Goal: Information Seeking & Learning: Check status

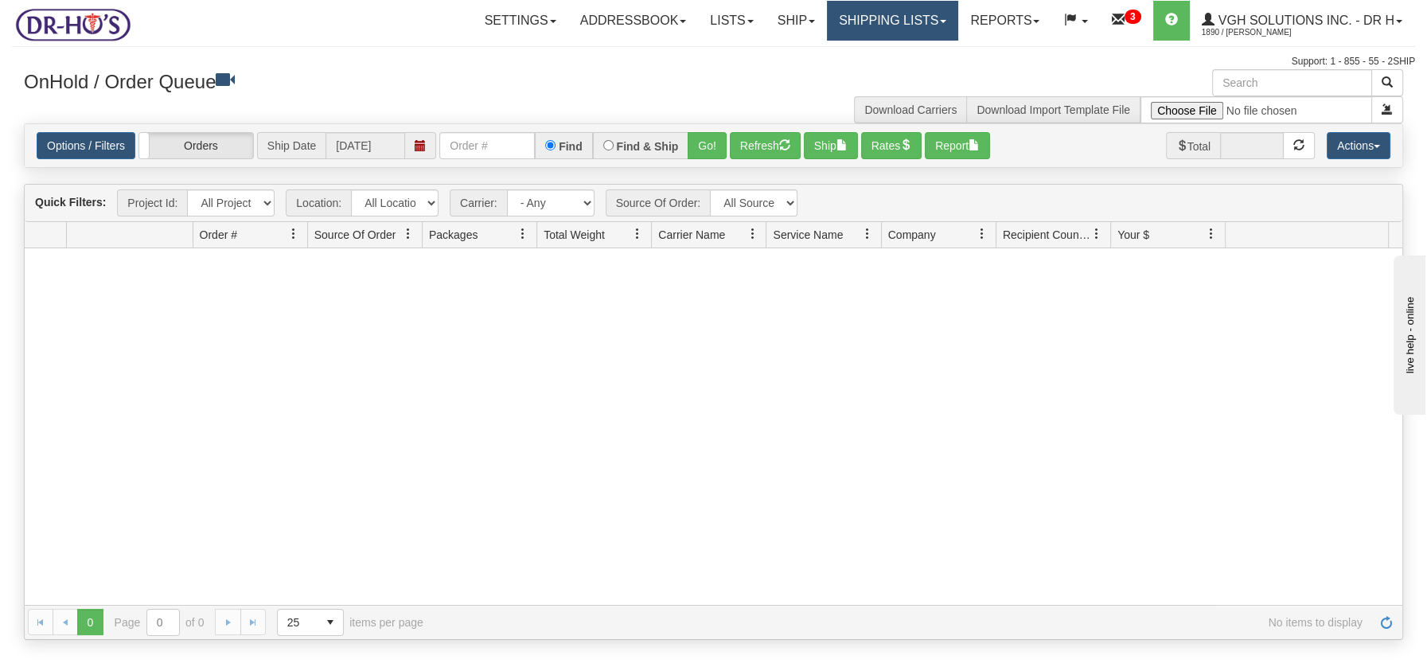
click at [876, 14] on link "Shipping lists" at bounding box center [892, 21] width 131 height 40
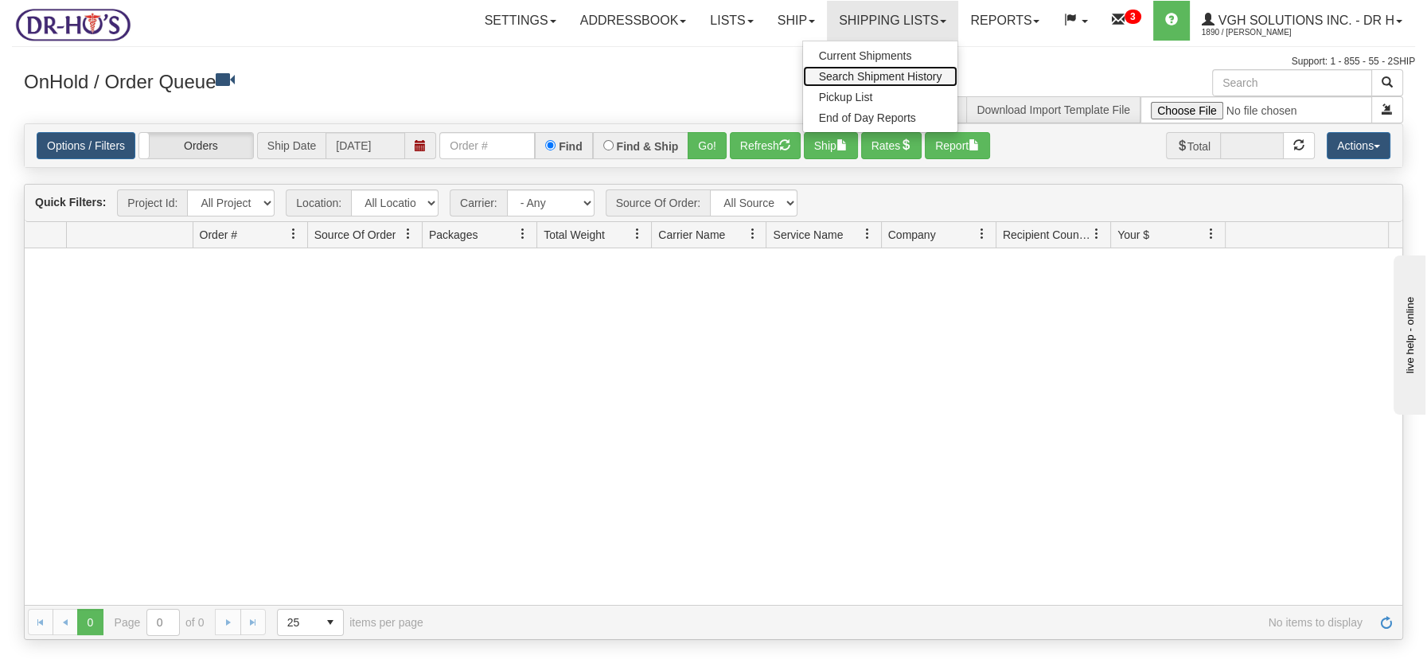
click at [872, 68] on link "Search Shipment History" at bounding box center [880, 76] width 155 height 21
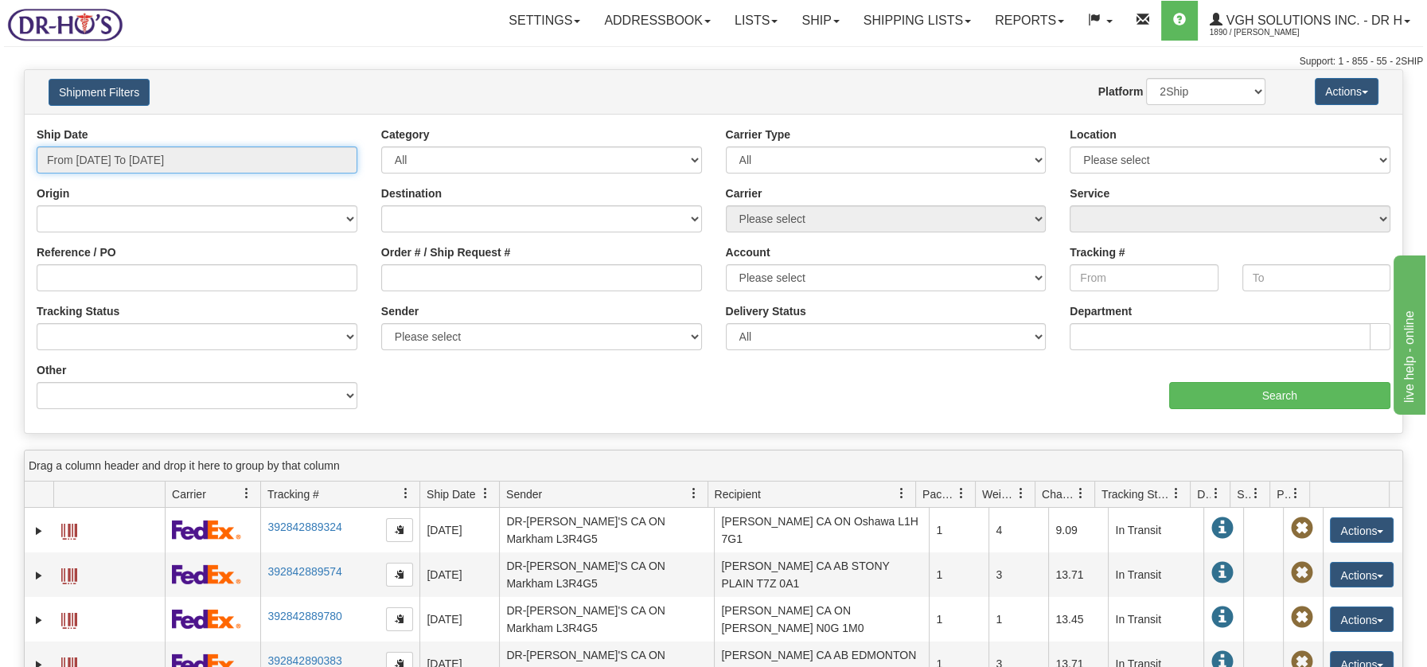
click at [141, 161] on input "From 09/04/2025 To 09/05/2025" at bounding box center [197, 159] width 321 height 27
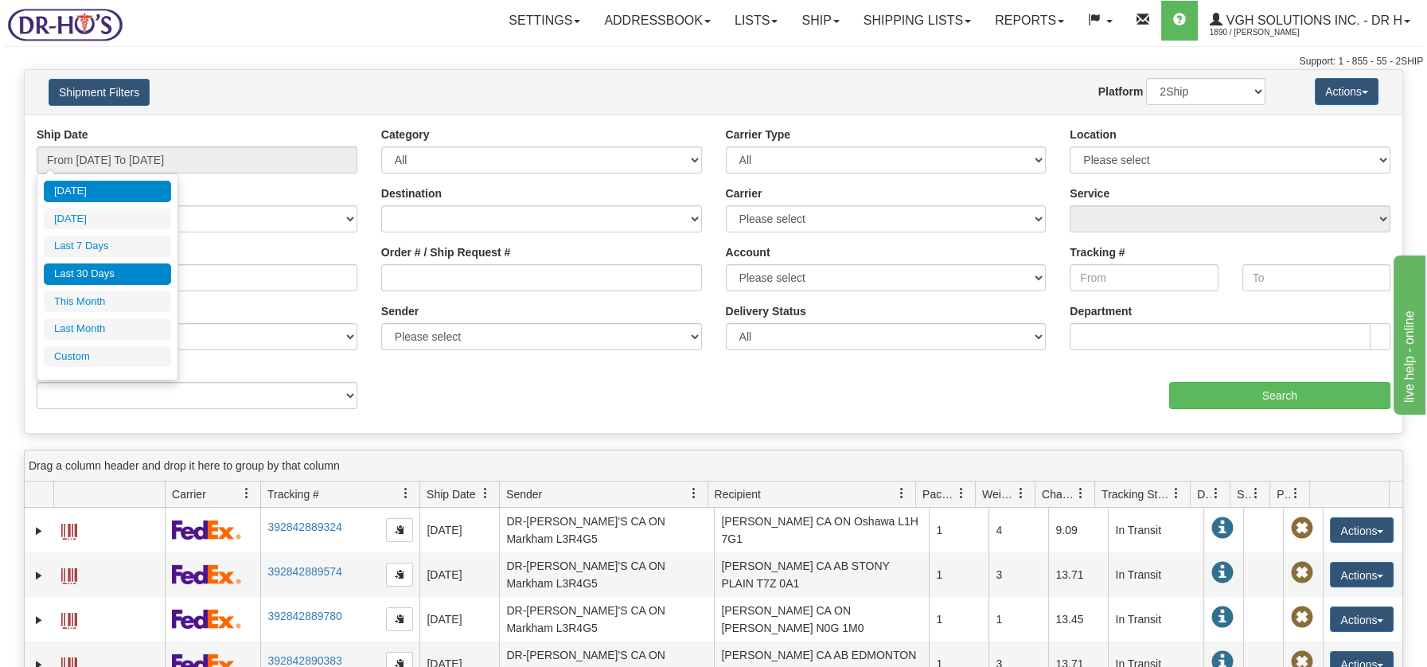
click at [86, 272] on li "Last 30 Days" at bounding box center [107, 273] width 127 height 21
type input "From 08/07/2025 To 09/05/2025"
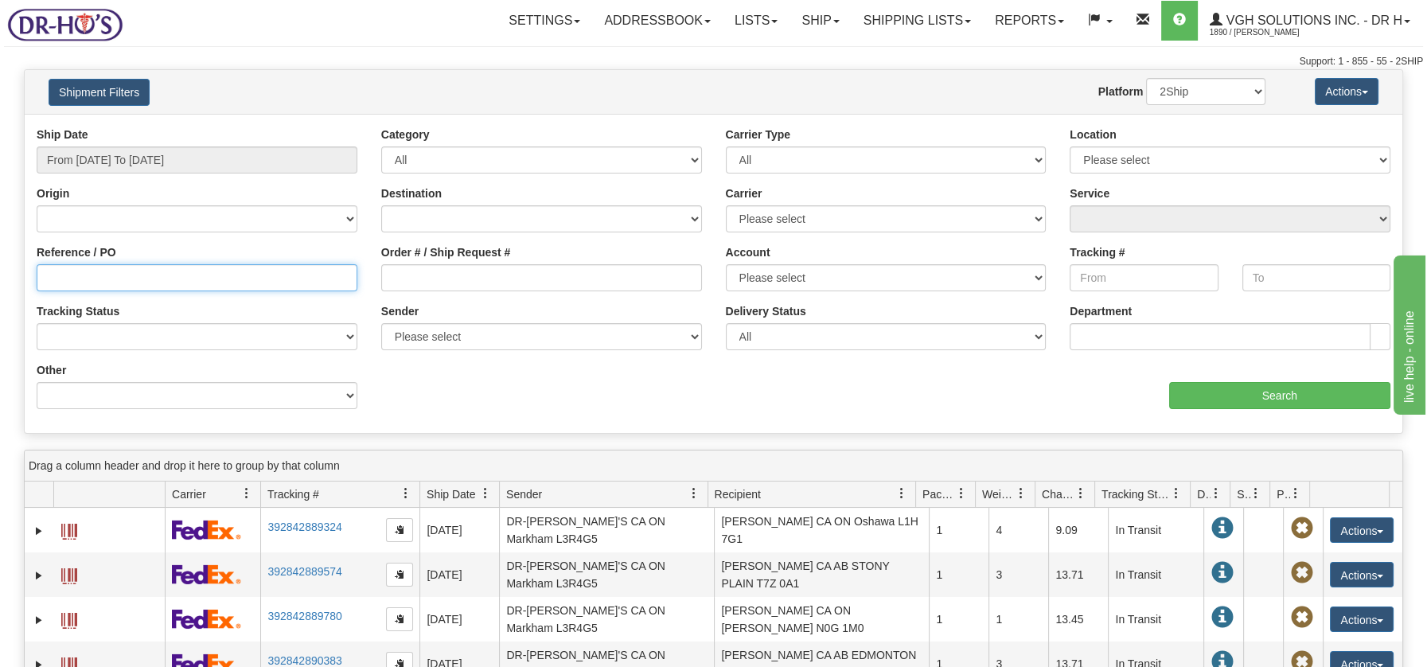
click at [124, 275] on input "Reference / PO" at bounding box center [197, 277] width 321 height 27
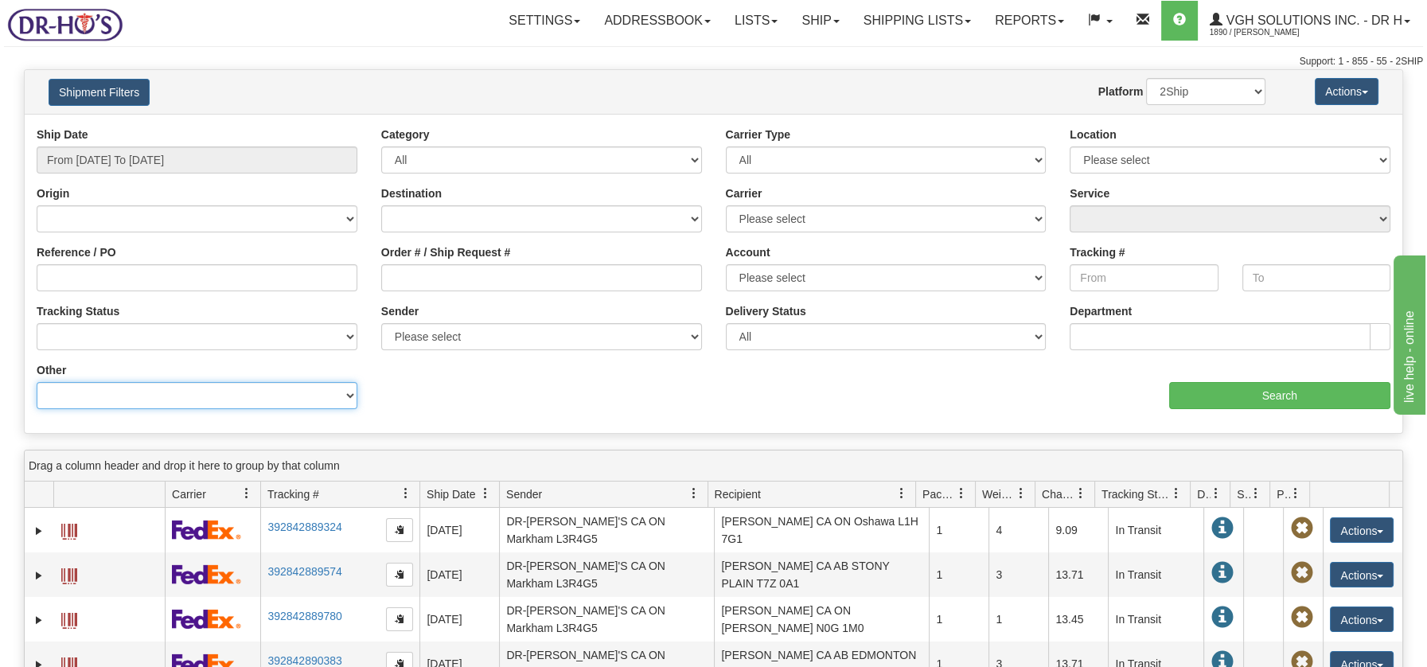
click at [344, 395] on select "Billing Account # Billing Type BOL # (LTL) Commodity Or Documents Consolidation…" at bounding box center [197, 395] width 321 height 27
select select "Recipient_Name"
click at [37, 382] on select "Billing Account # Billing Type BOL # (LTL) Commodity Or Documents Consolidation…" at bounding box center [197, 395] width 321 height 27
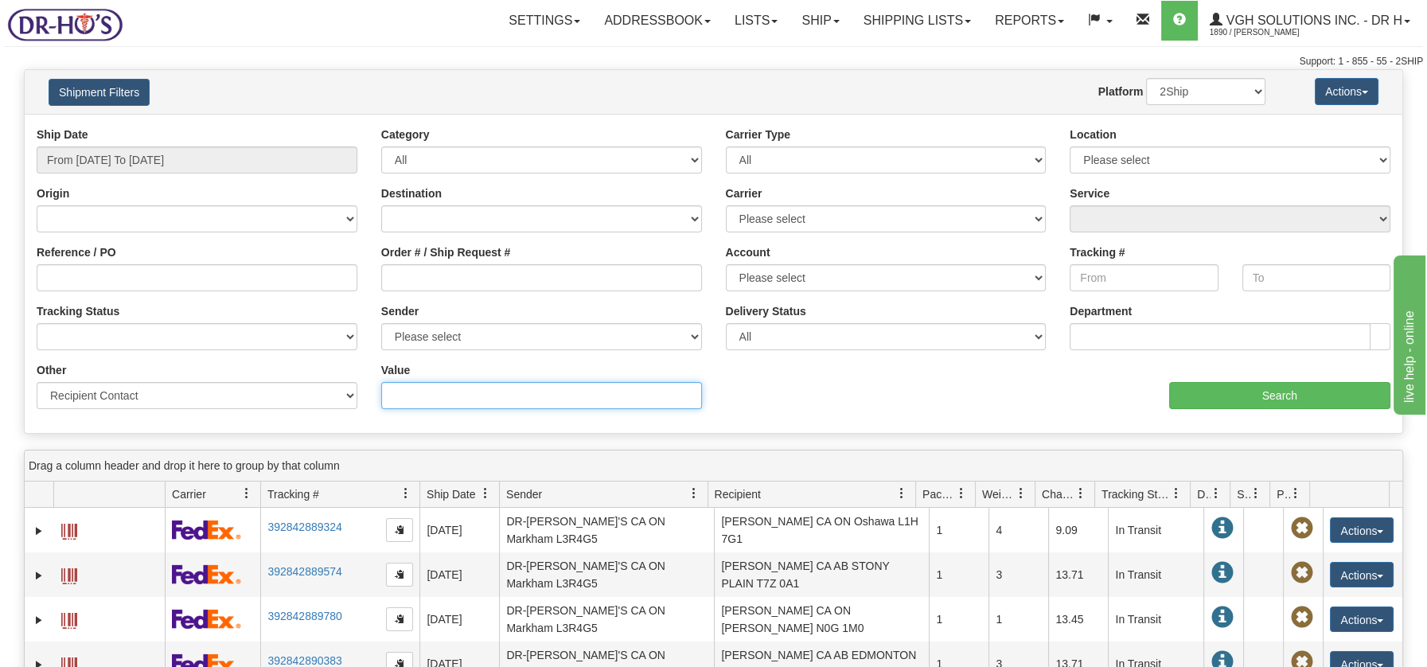
click at [438, 400] on input "Value" at bounding box center [541, 395] width 321 height 27
type input "blaine barker"
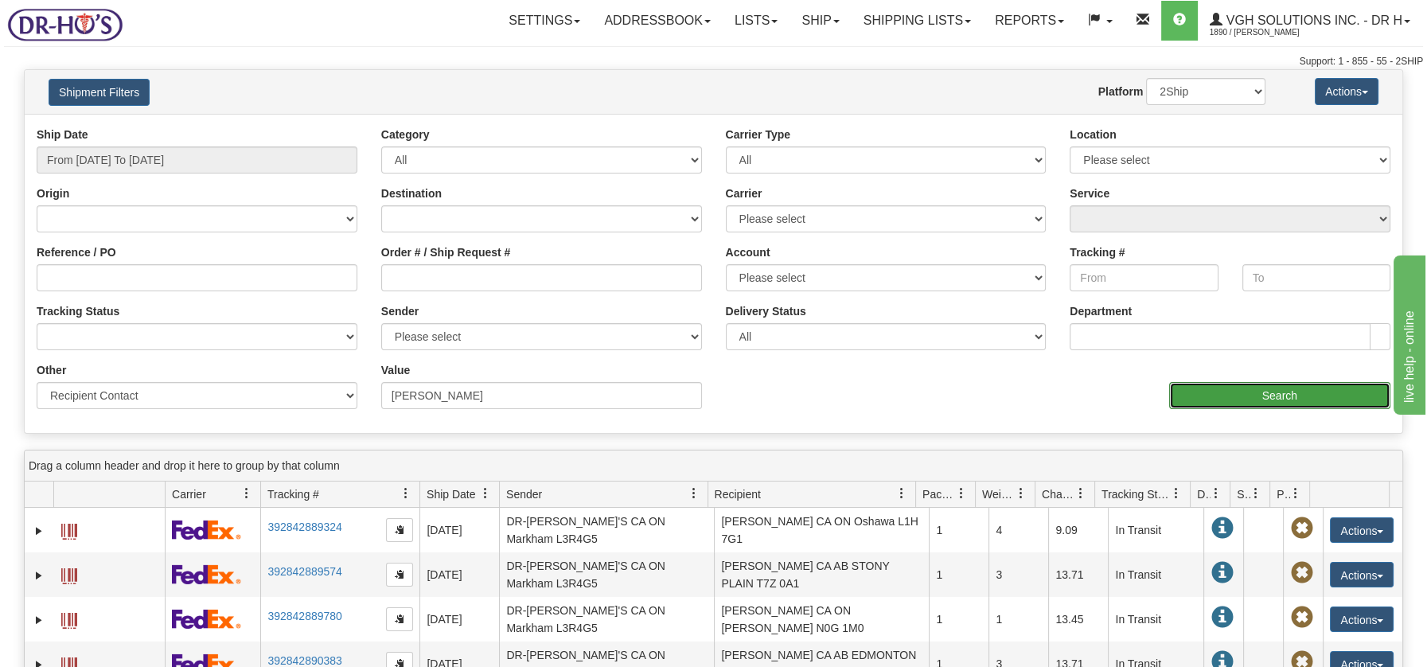
click at [1296, 385] on input "Search" at bounding box center [1279, 395] width 221 height 27
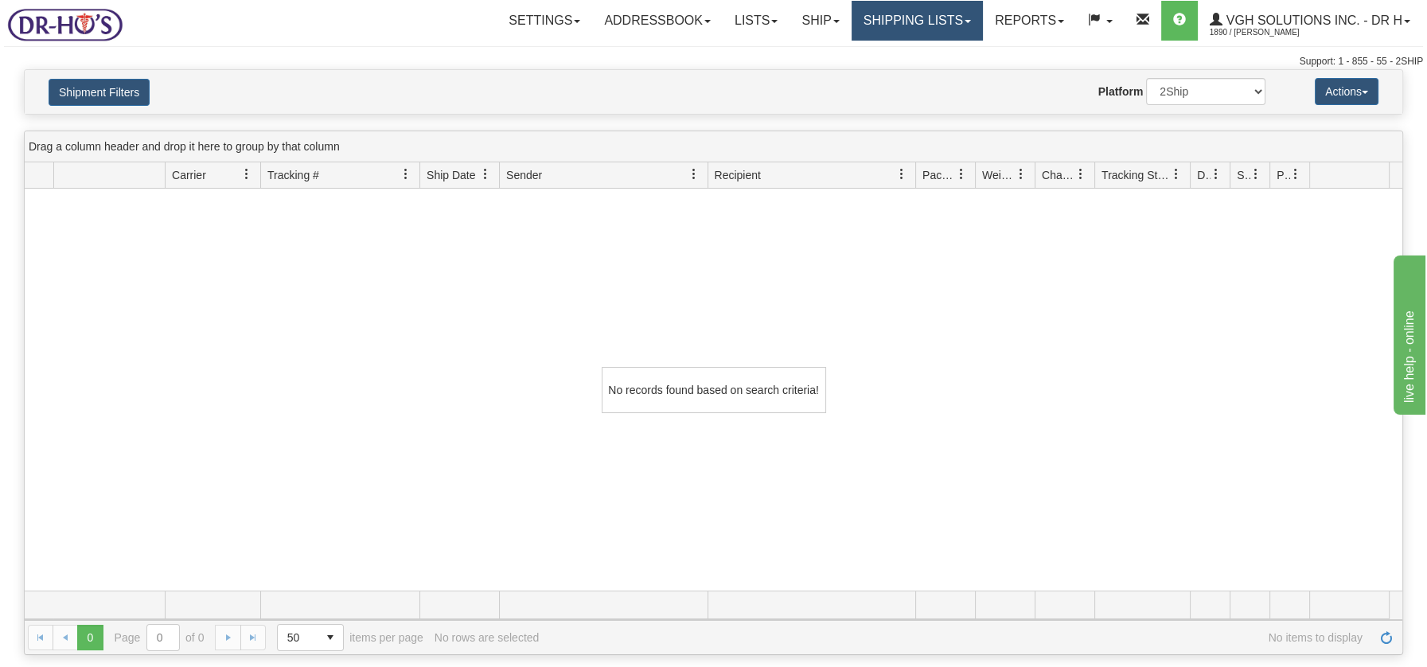
click at [912, 27] on link "Shipping lists" at bounding box center [916, 21] width 131 height 40
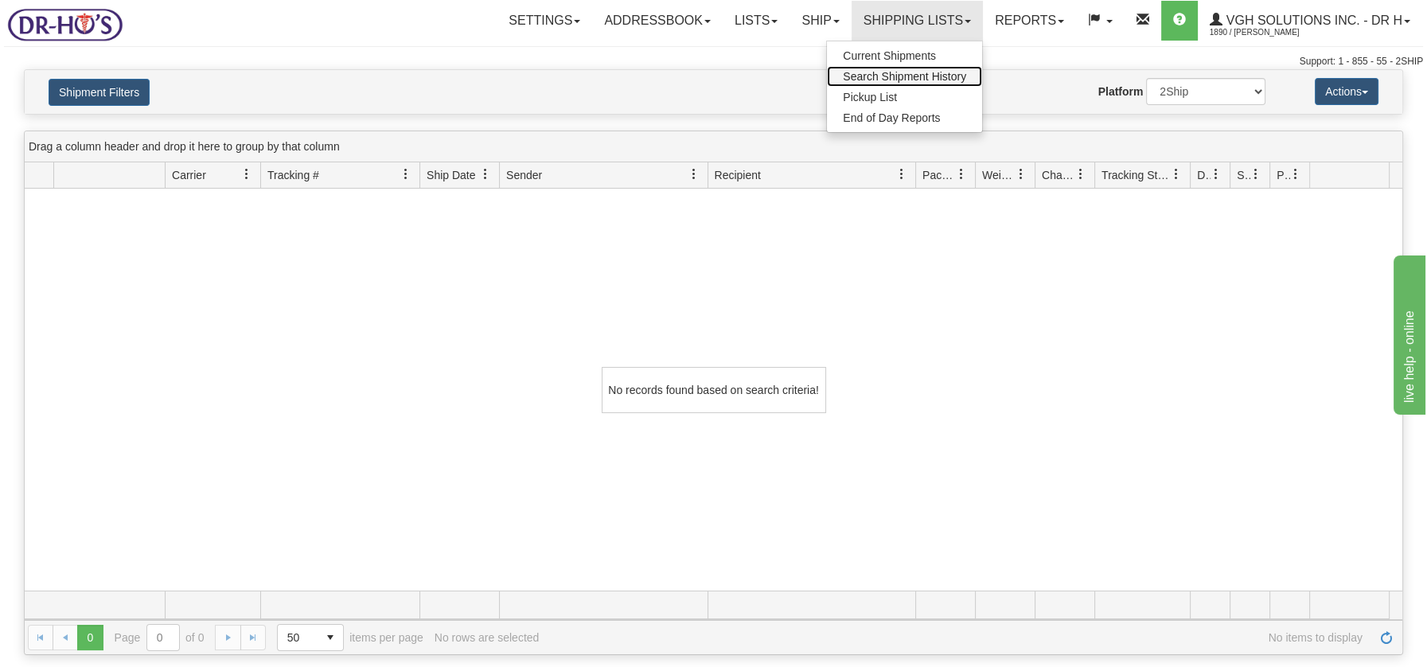
click at [909, 70] on span "Search Shipment History" at bounding box center [904, 76] width 123 height 13
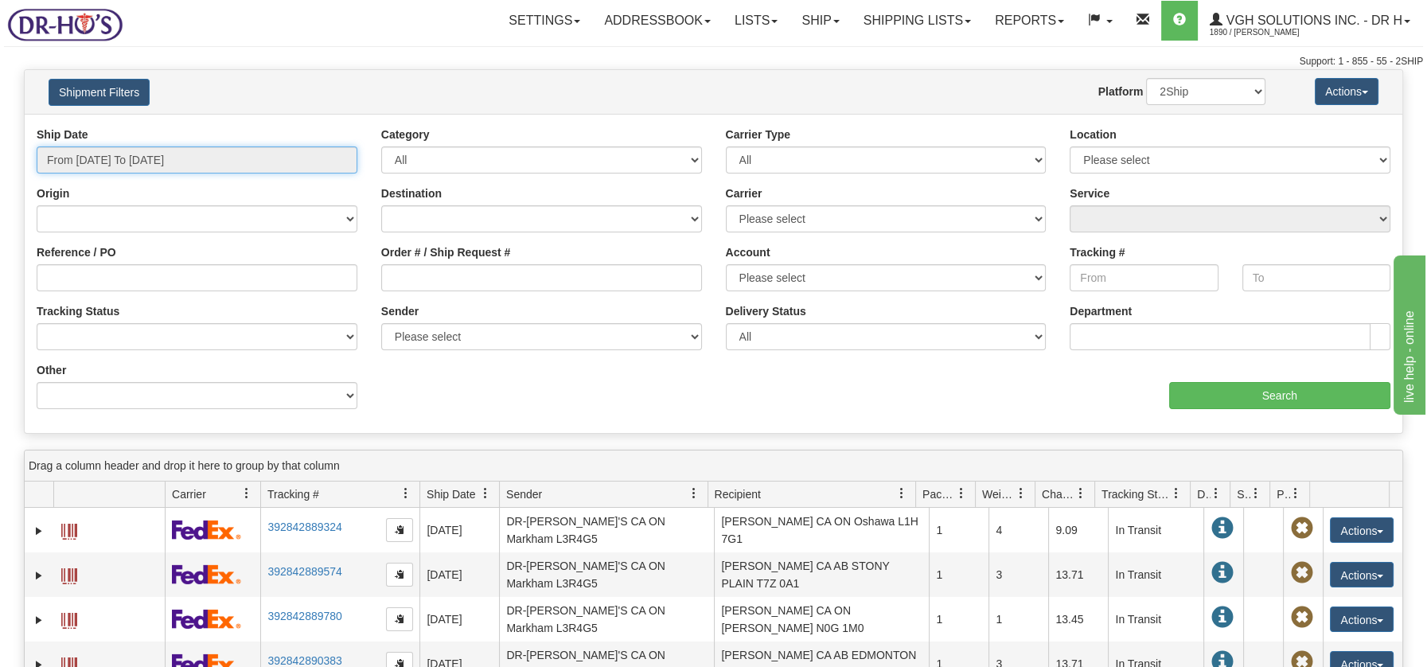
type input "[DATE]"
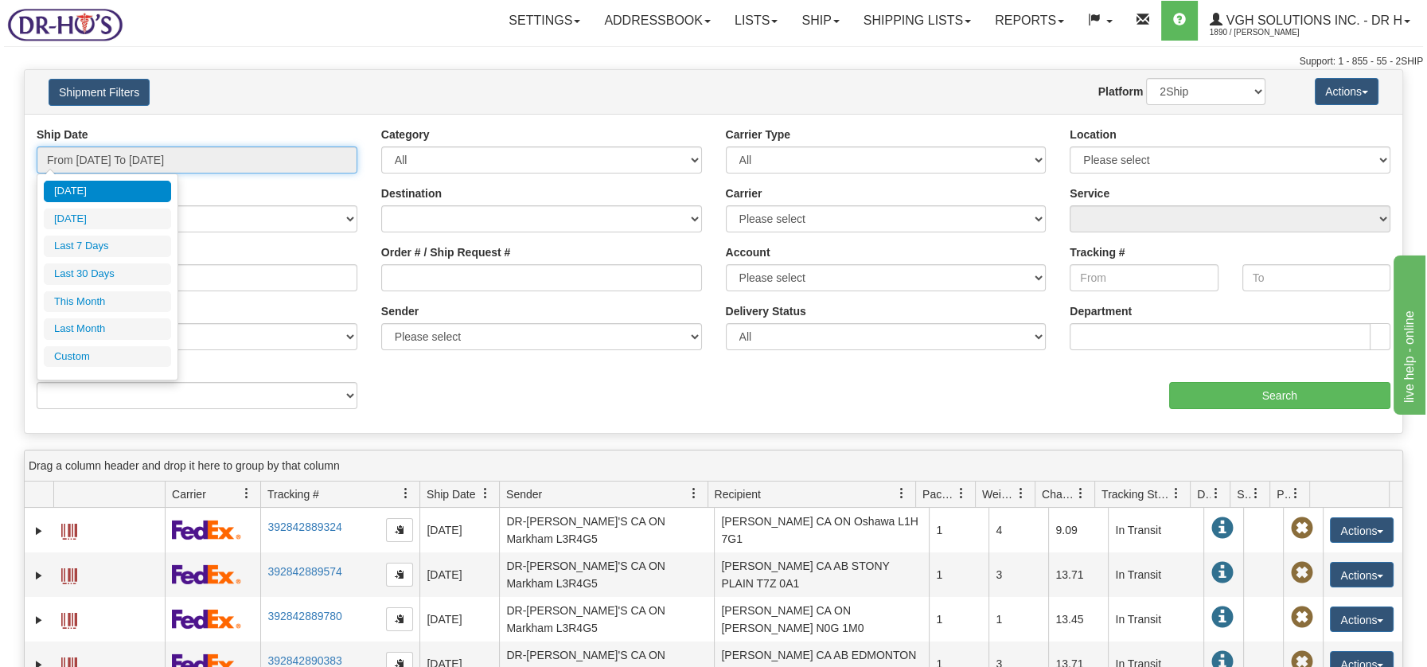
click at [206, 158] on input "From [DATE] To [DATE]" at bounding box center [197, 159] width 321 height 27
type input "[DATE]"
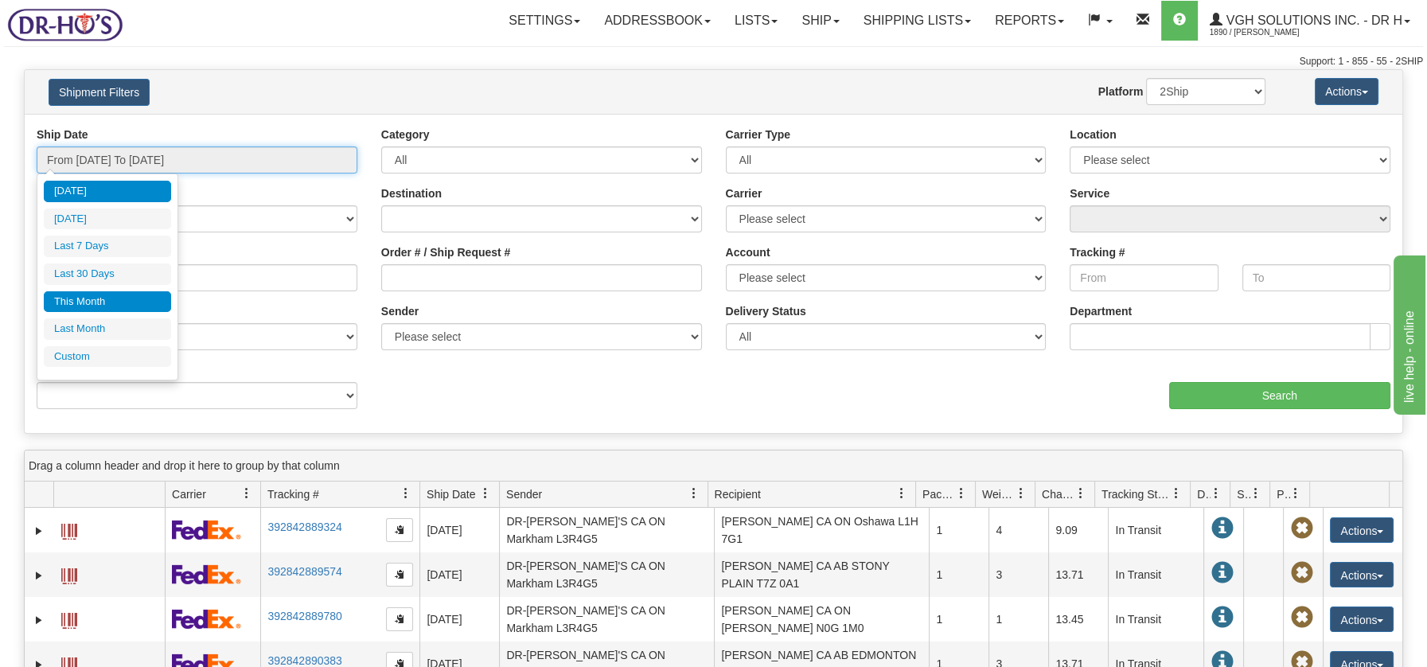
type input "09/01/2025"
type input "09/30/2025"
type input "[DATE]"
type input "08/01/2025"
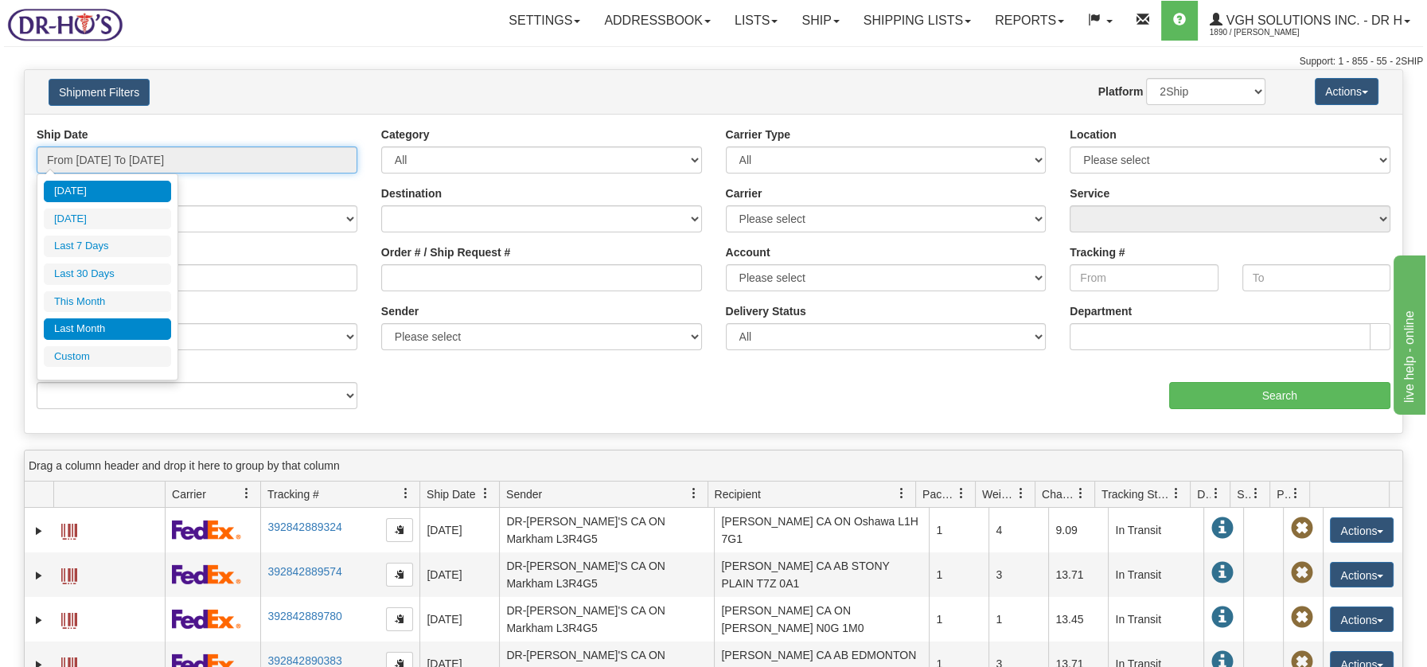
type input "08/31/2025"
type input "[DATE]"
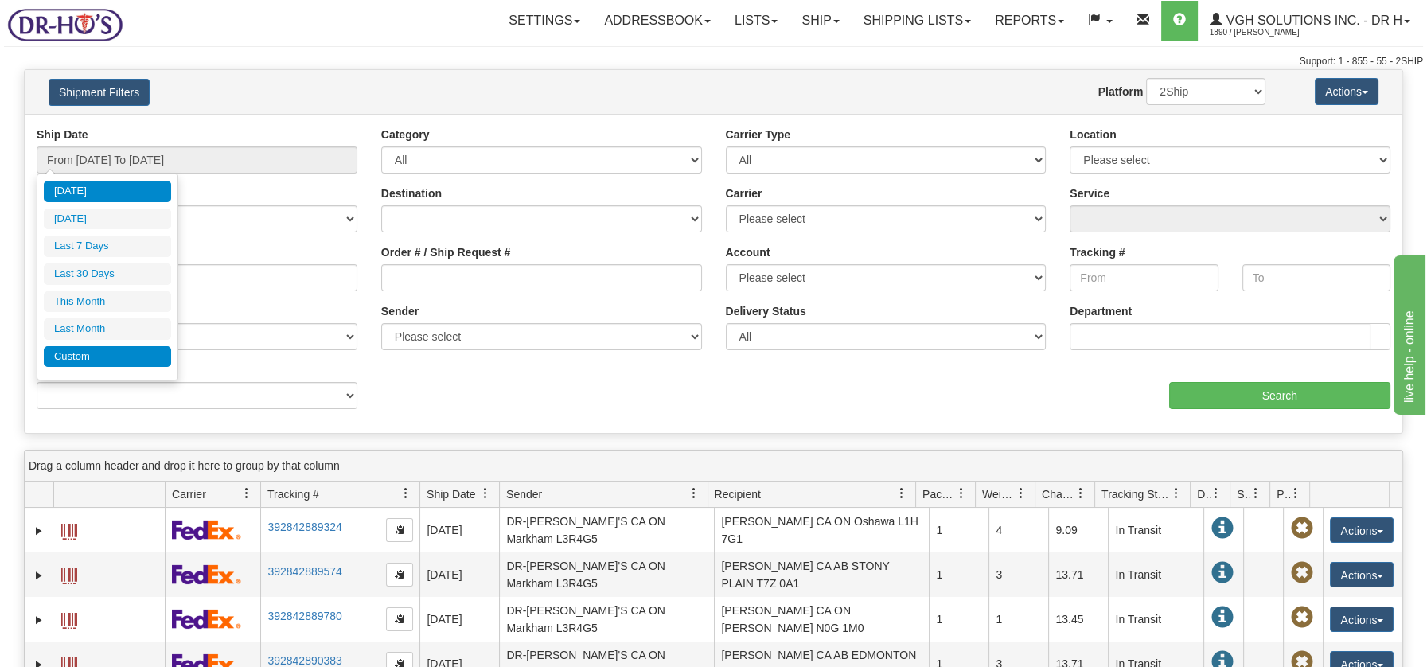
click at [92, 359] on li "Custom" at bounding box center [107, 356] width 127 height 21
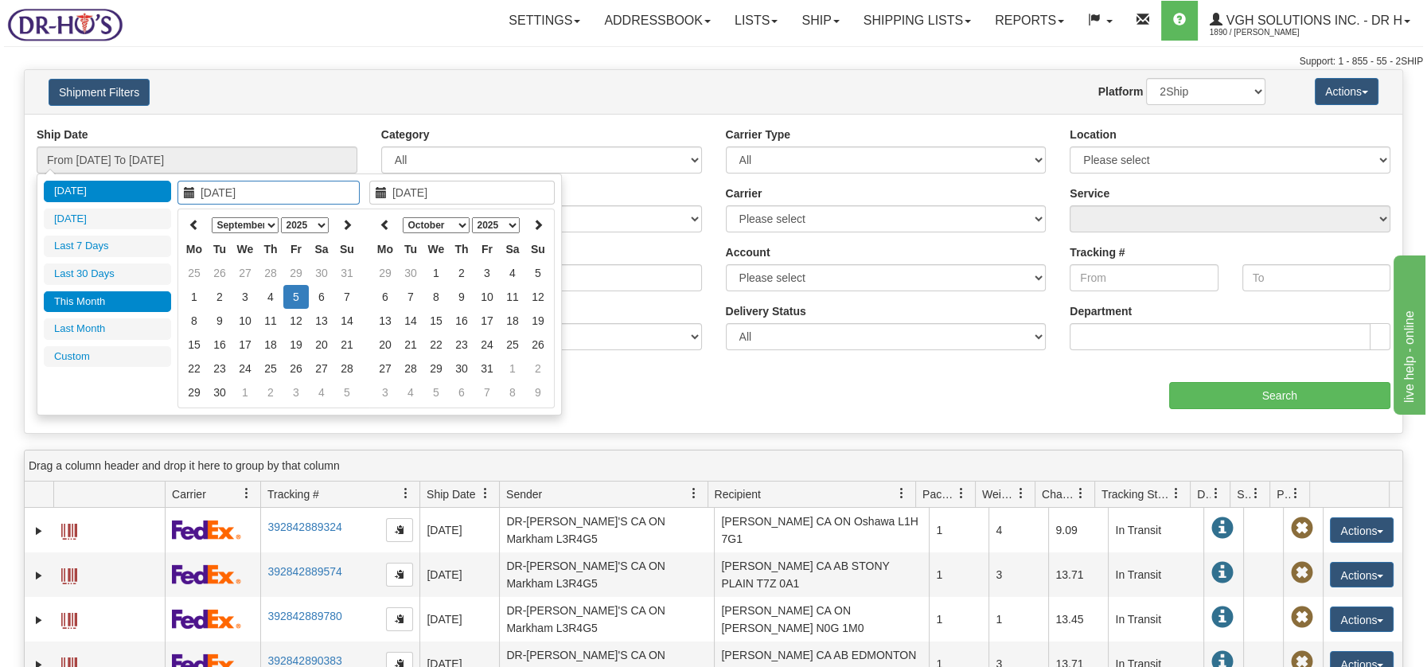
type input "08/01/2025"
type input "08/31/2025"
type input "09/01/2025"
type input "09/30/2025"
type input "[DATE]"
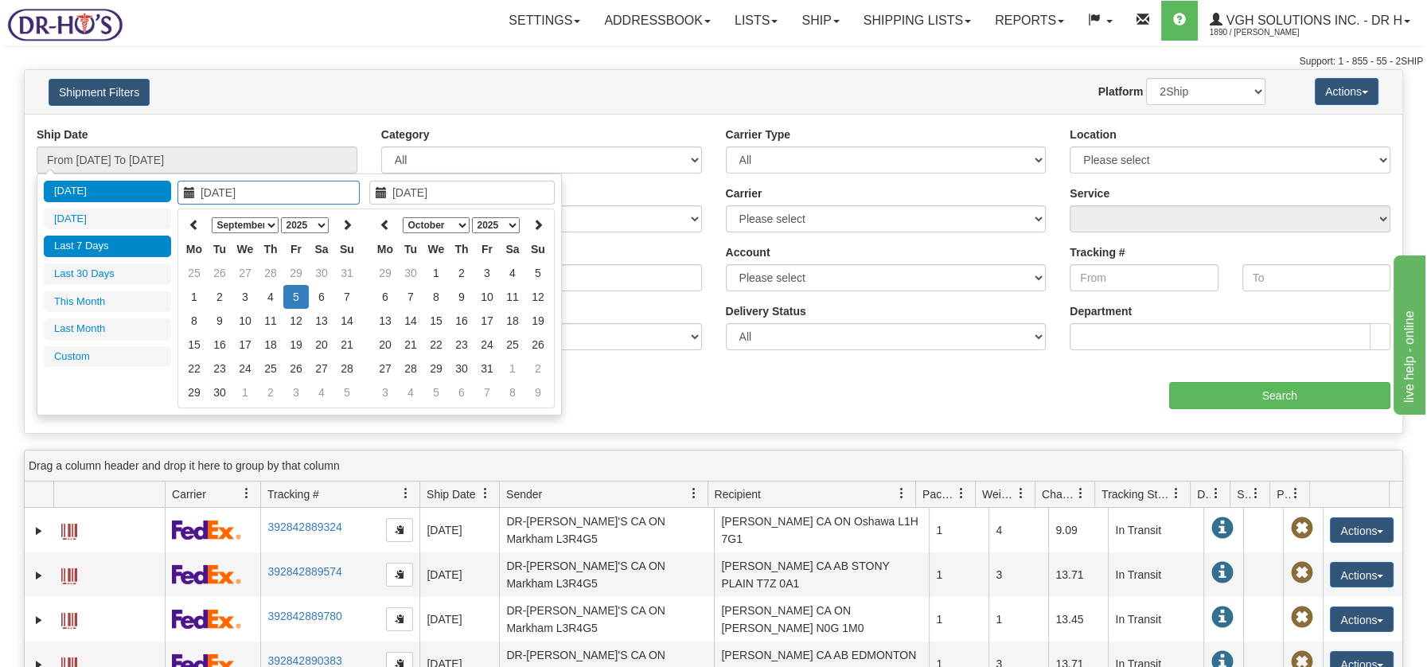
type input "[DATE]"
click at [193, 223] on icon at bounding box center [194, 224] width 11 height 11
type input "08/09/2025"
click at [318, 290] on td "9" at bounding box center [321, 297] width 25 height 24
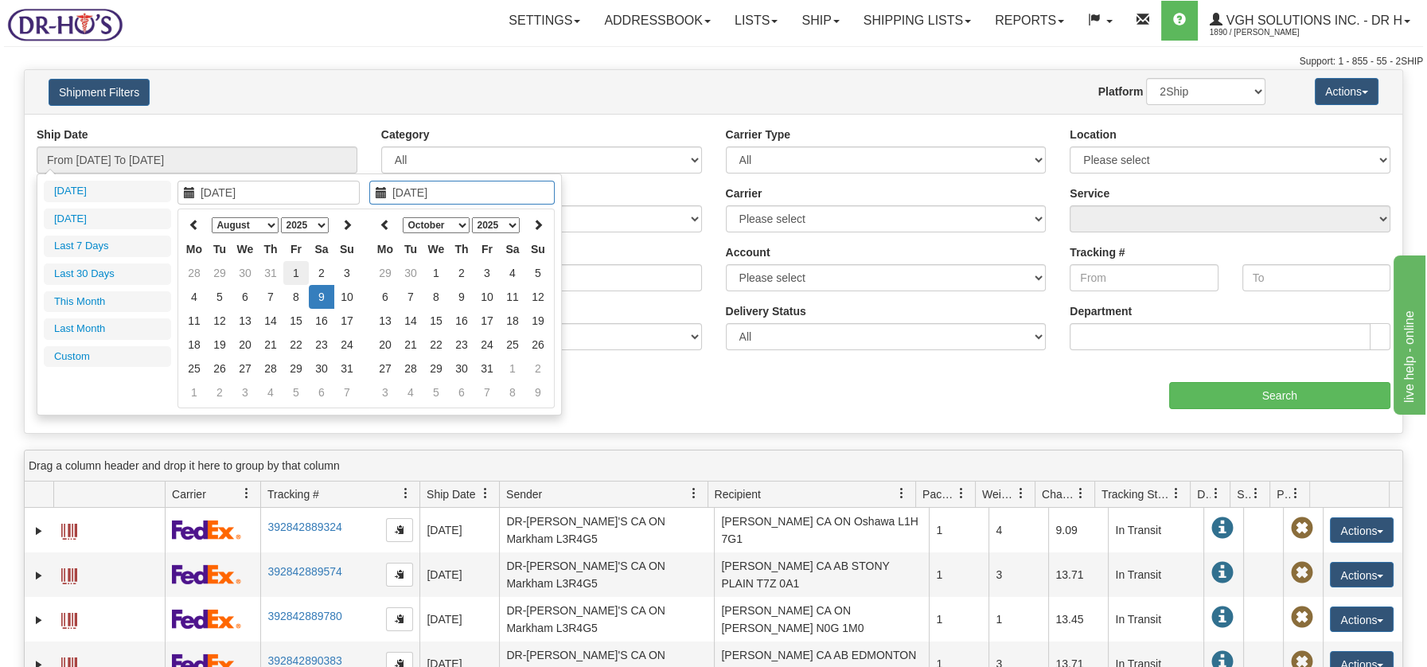
type input "08/01/2025"
click at [275, 193] on input "08/09/2025" at bounding box center [268, 193] width 182 height 24
click at [314, 298] on td "9" at bounding box center [321, 297] width 25 height 24
type input "From 08/09/2025 To 08/09/2025"
click at [165, 157] on input "From 08/09/2025 To 08/09/2025" at bounding box center [197, 159] width 321 height 27
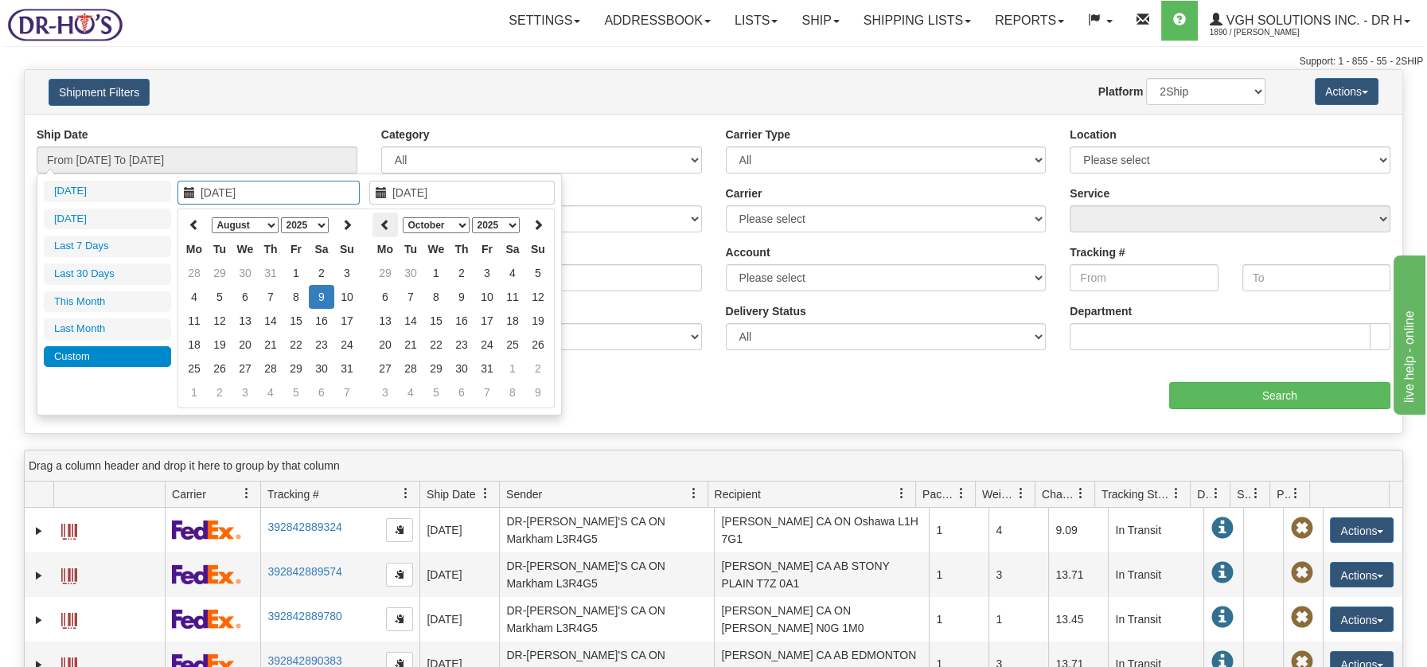
click at [387, 224] on icon at bounding box center [385, 224] width 11 height 11
type input "[DATE]"
click at [484, 295] on td "5" at bounding box center [486, 297] width 25 height 24
type input "07/28/2025"
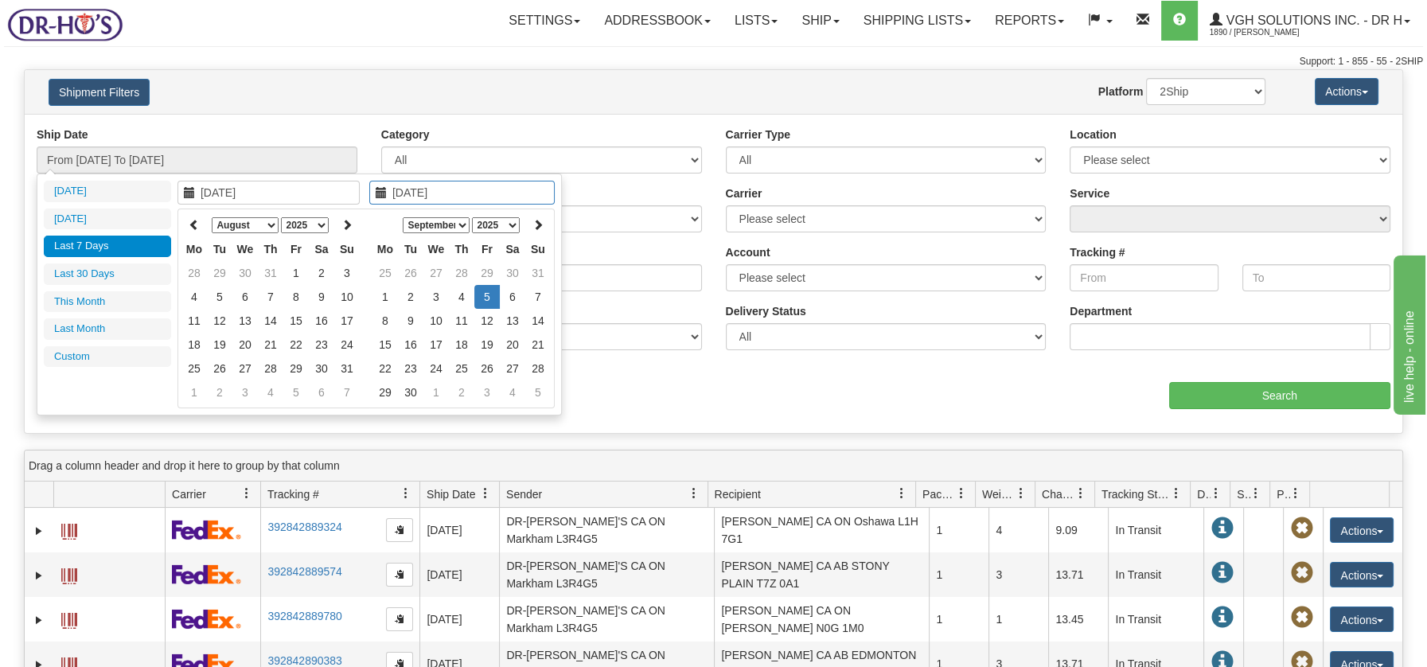
type input "08/30/2025"
type input "[DATE]"
type input "09/04/2025"
type input "[DATE]"
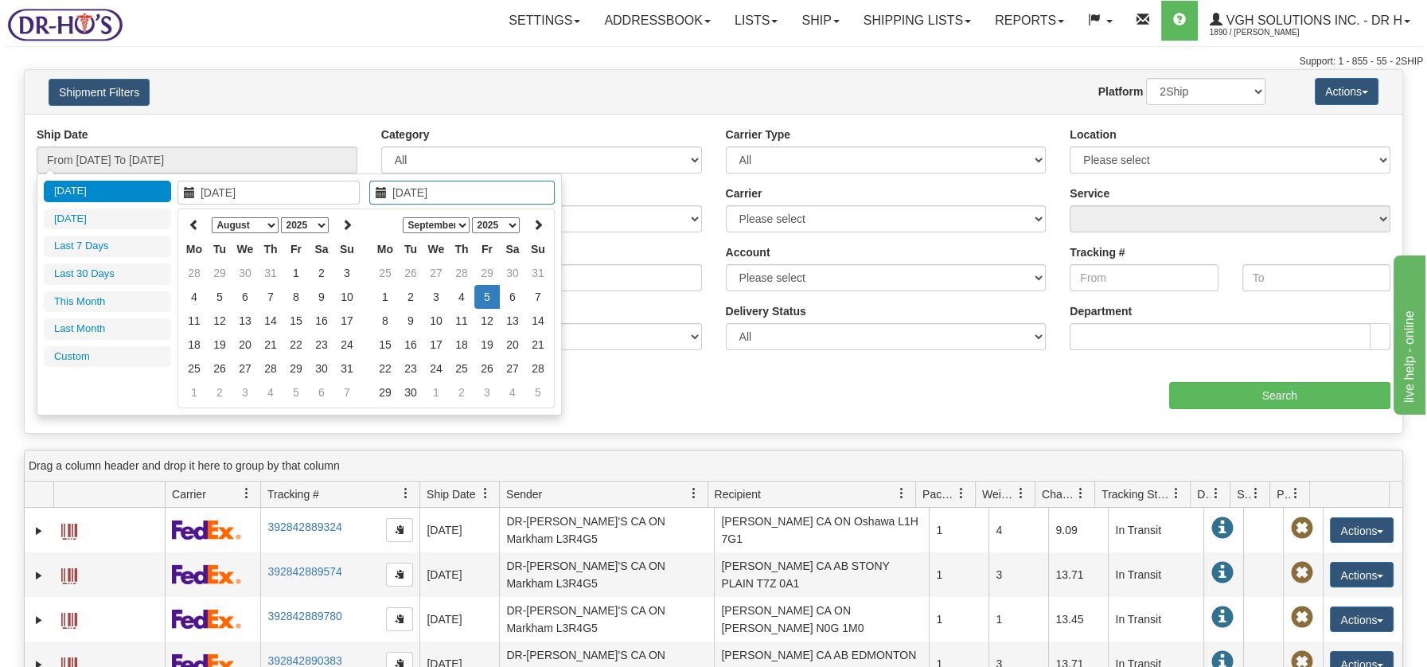
type input "[DATE]"
click at [253, 93] on h4 "Shipment Filters" at bounding box center [149, 92] width 225 height 28
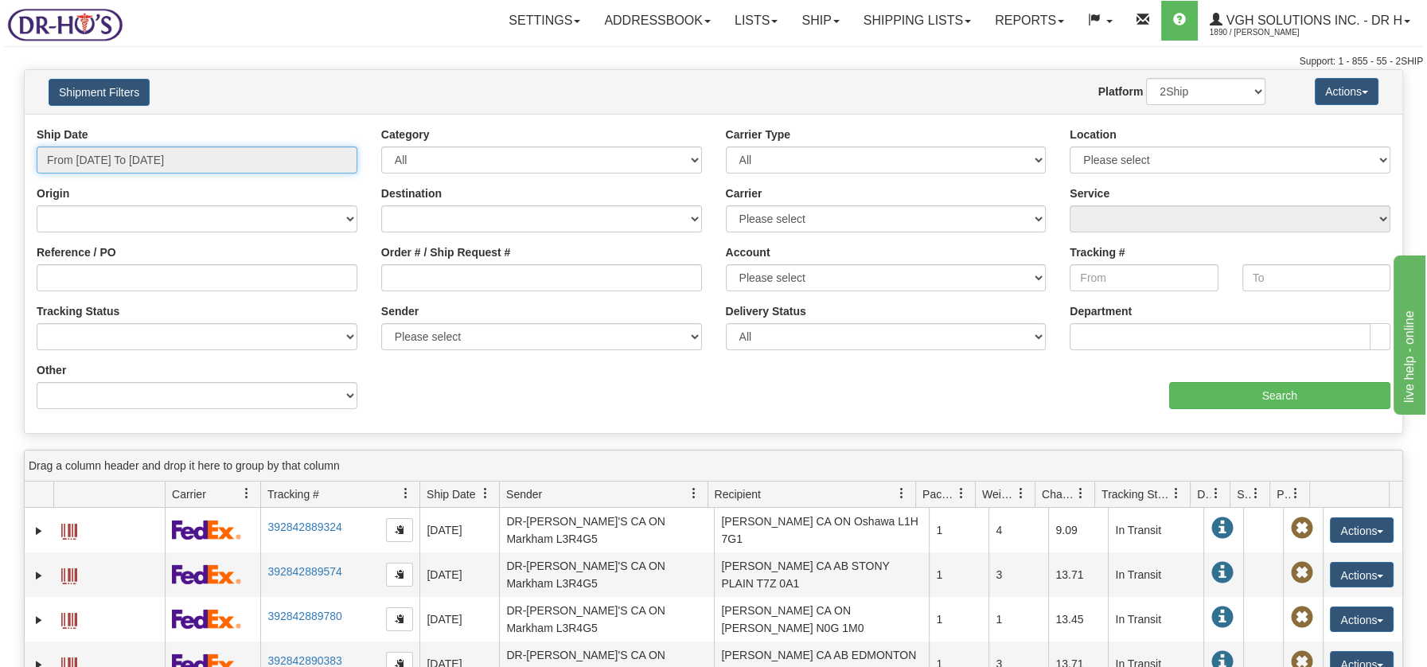
type input "08/09/2025"
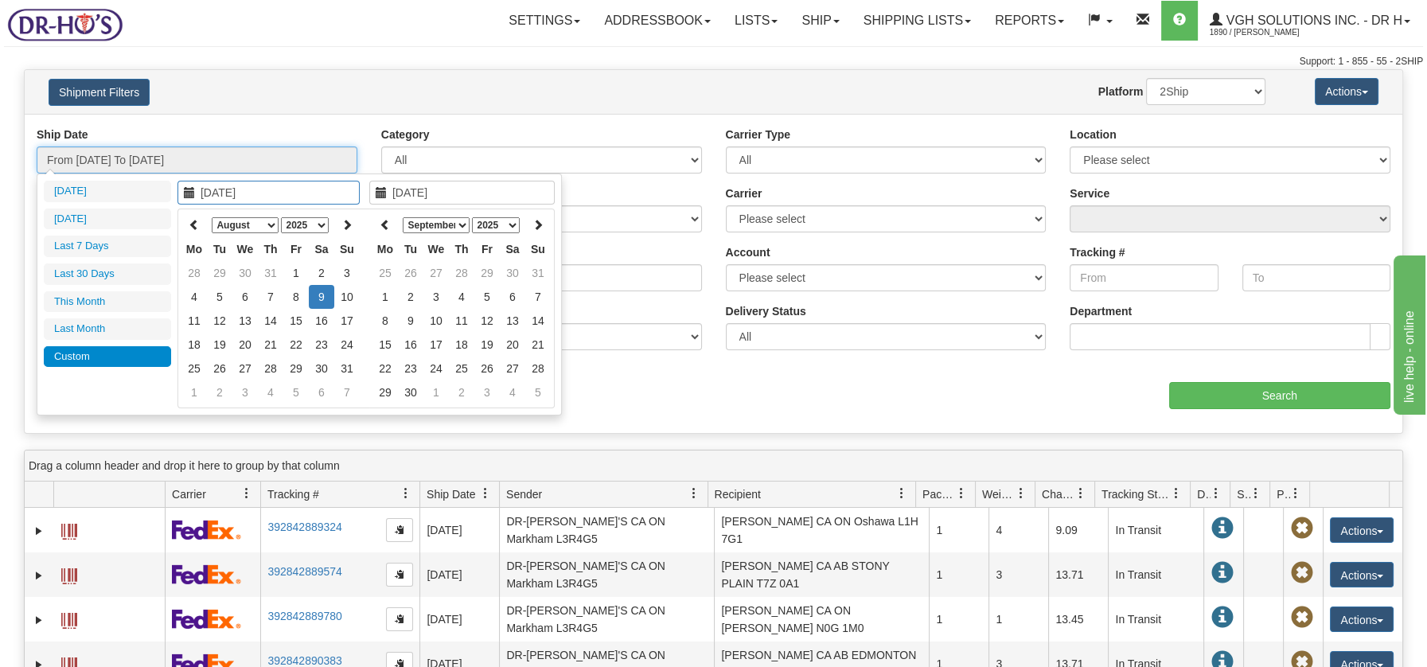
click at [208, 154] on input "From 08/09/2025 To 08/09/2025" at bounding box center [197, 159] width 321 height 27
type input "[DATE]"
click at [487, 294] on td "5" at bounding box center [486, 297] width 25 height 24
type input "[DATE]"
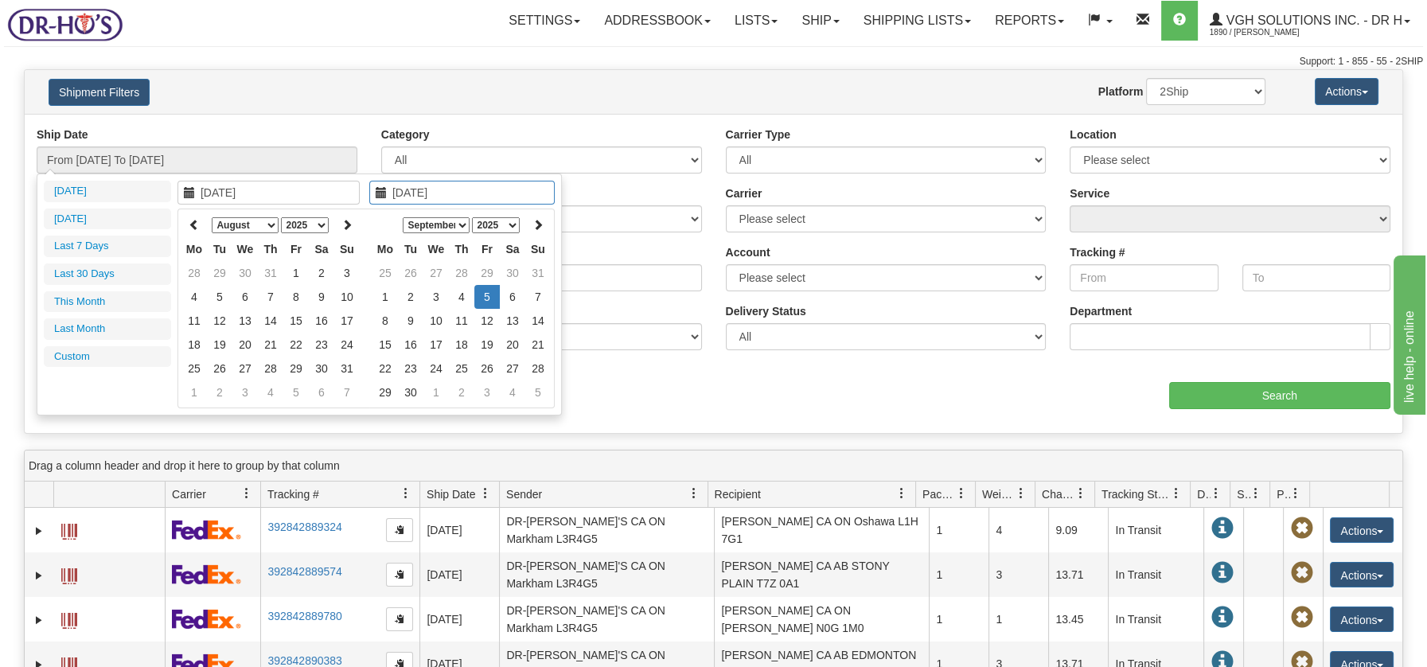
click at [487, 294] on td "5" at bounding box center [486, 297] width 25 height 24
type input "From 09/05/2025 To 09/05/2025"
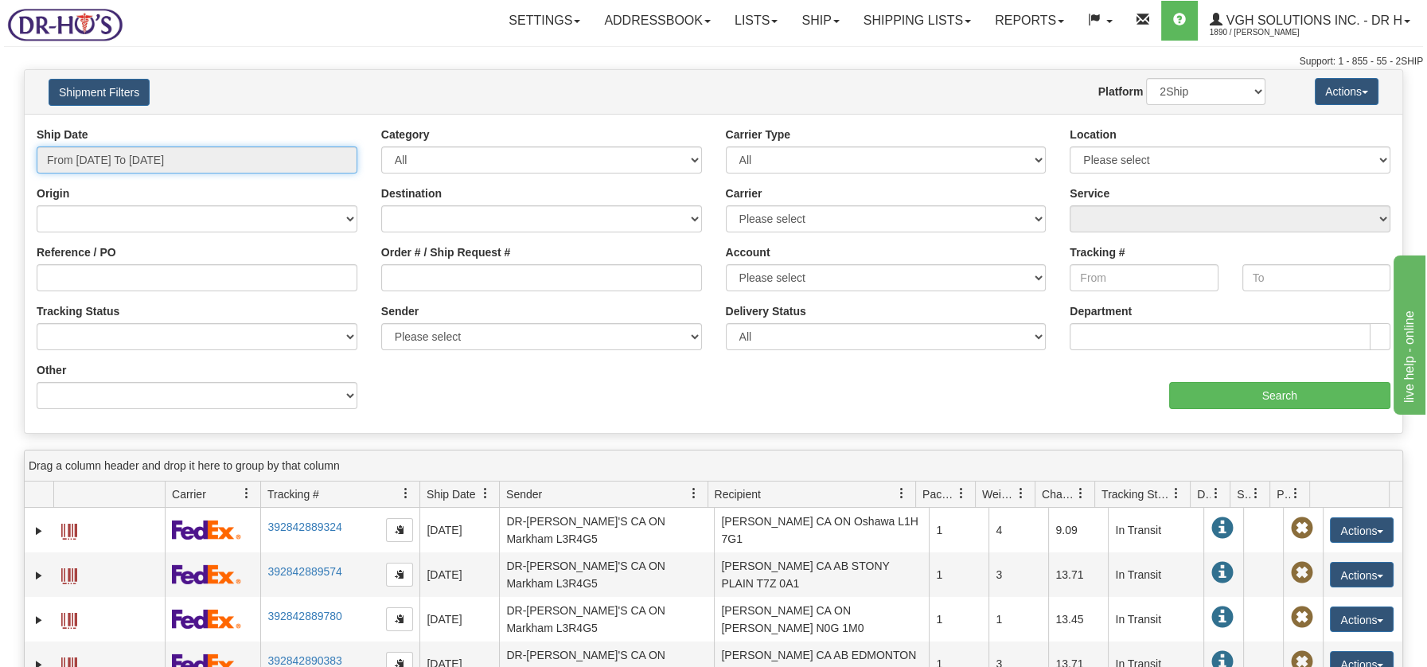
click at [103, 155] on input "From 09/05/2025 To 09/05/2025" at bounding box center [197, 159] width 321 height 27
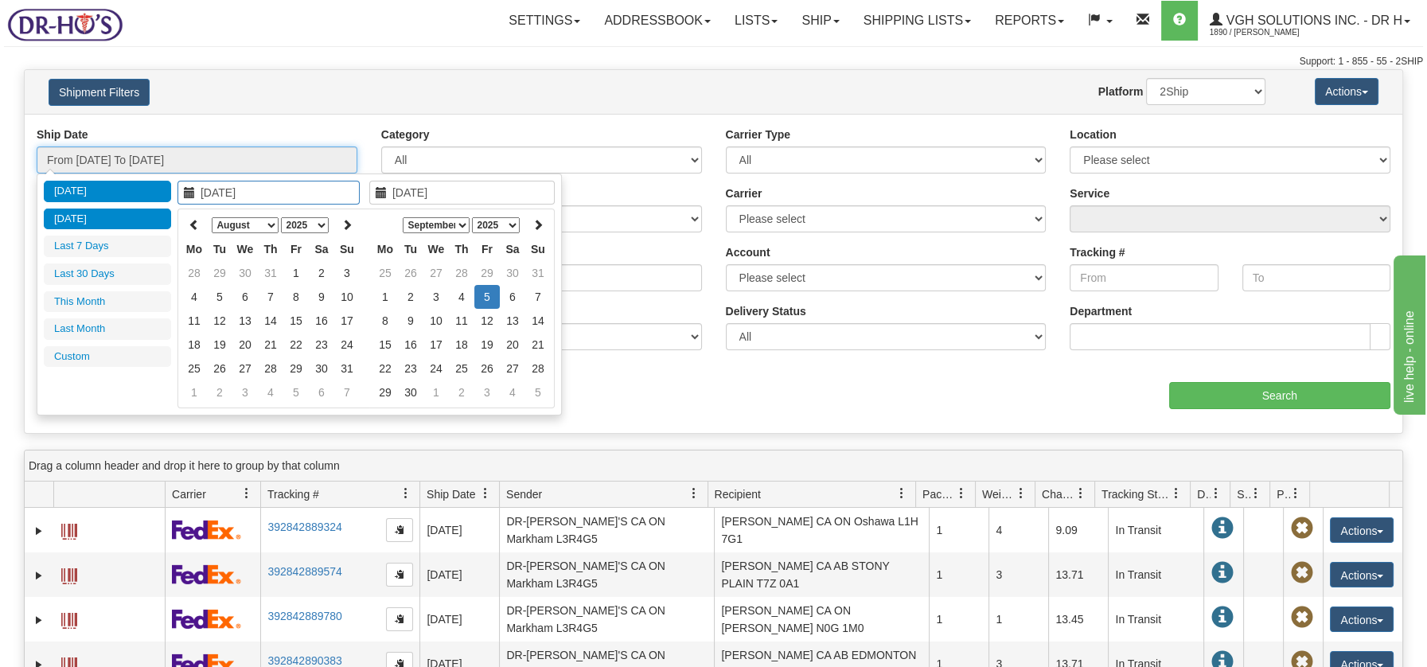
type input "09/04/2025"
type input "[DATE]"
type input "08/07/2025"
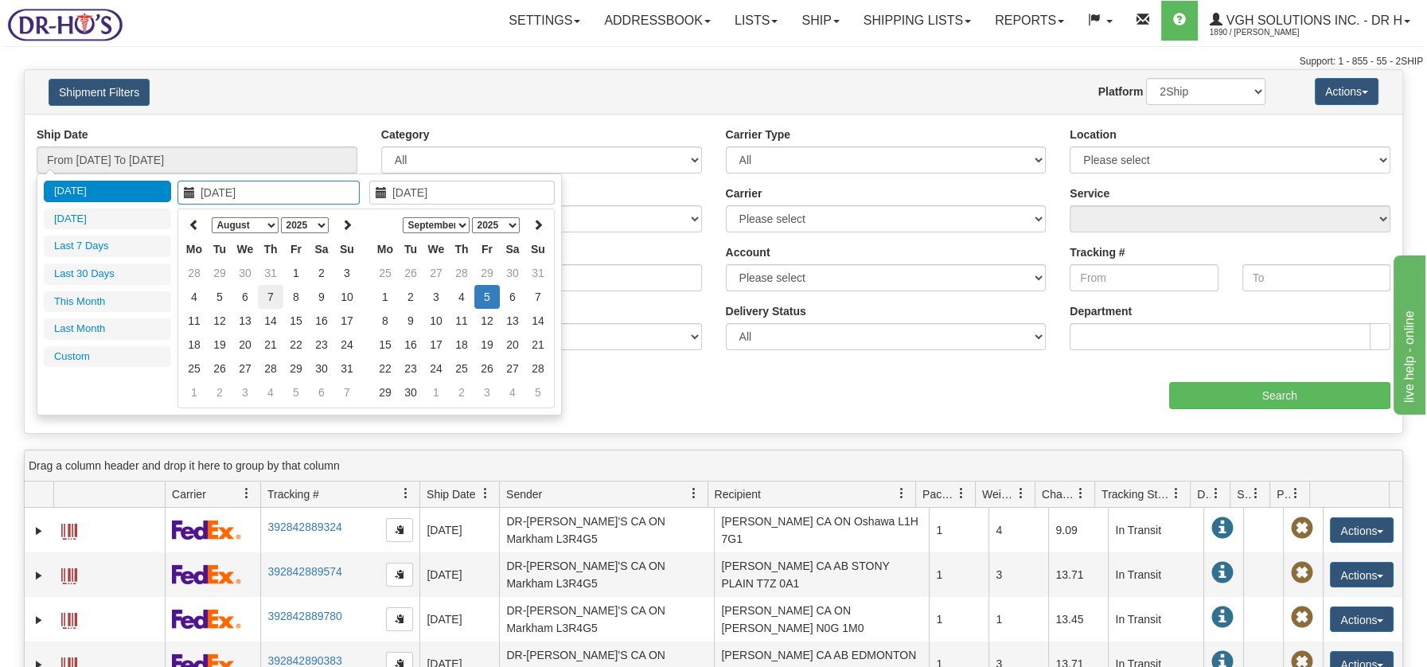
click at [271, 297] on td "7" at bounding box center [270, 297] width 25 height 24
type input "08/07/2025"
click at [271, 297] on td "7" at bounding box center [270, 297] width 25 height 24
type input "From 08/07/2025 To 08/07/2025"
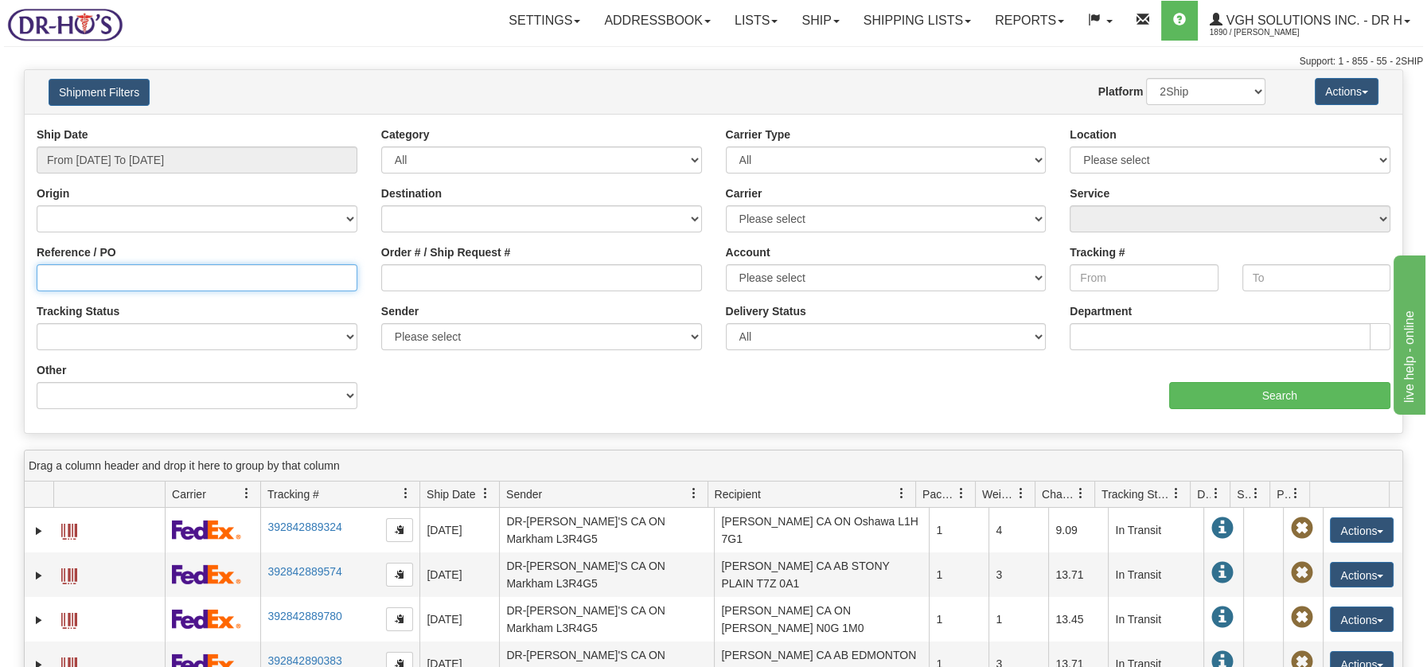
click at [84, 275] on input "Reference / PO" at bounding box center [197, 277] width 321 height 27
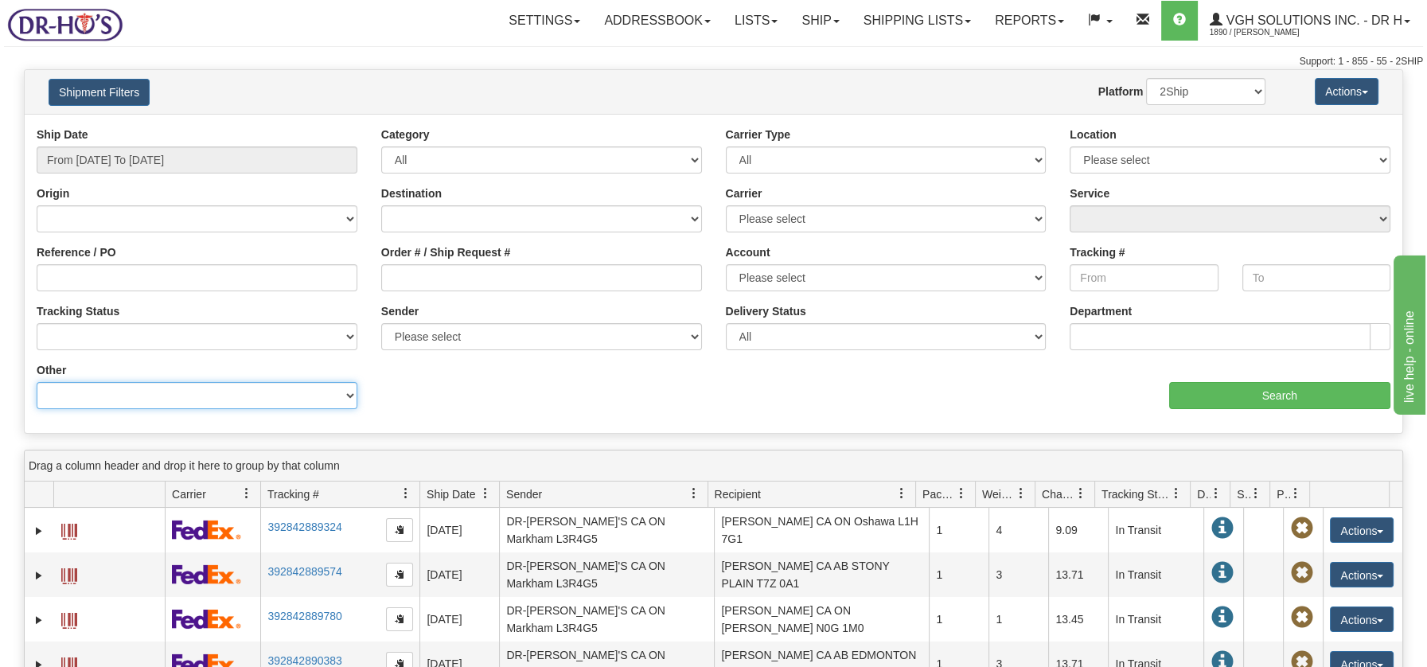
click at [71, 393] on select "Billing Account # Billing Type BOL # (LTL) Commodity Or Documents Consolidation…" at bounding box center [197, 395] width 321 height 27
select select "Recipient_Company"
click at [37, 382] on select "Billing Account # Billing Type BOL # (LTL) Commodity Or Documents Consolidation…" at bounding box center [197, 395] width 321 height 27
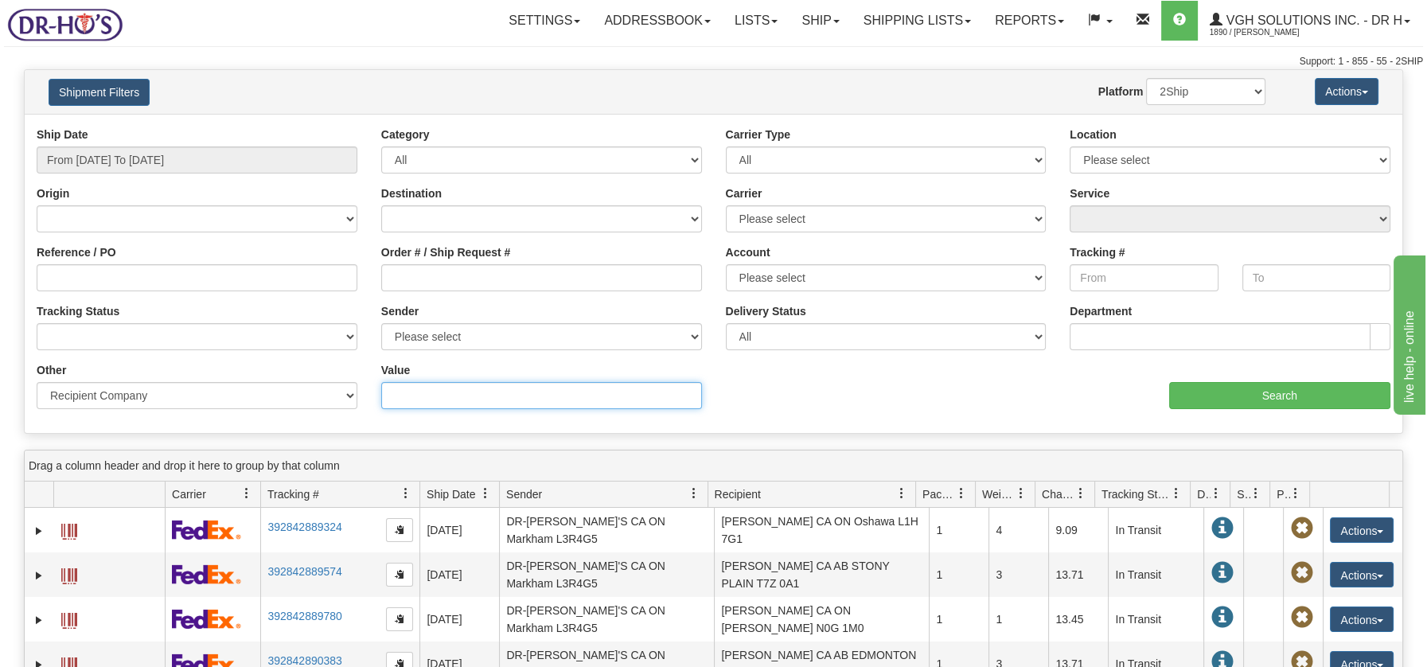
click at [407, 391] on input "Value" at bounding box center [541, 395] width 321 height 27
type input "blaine barker"
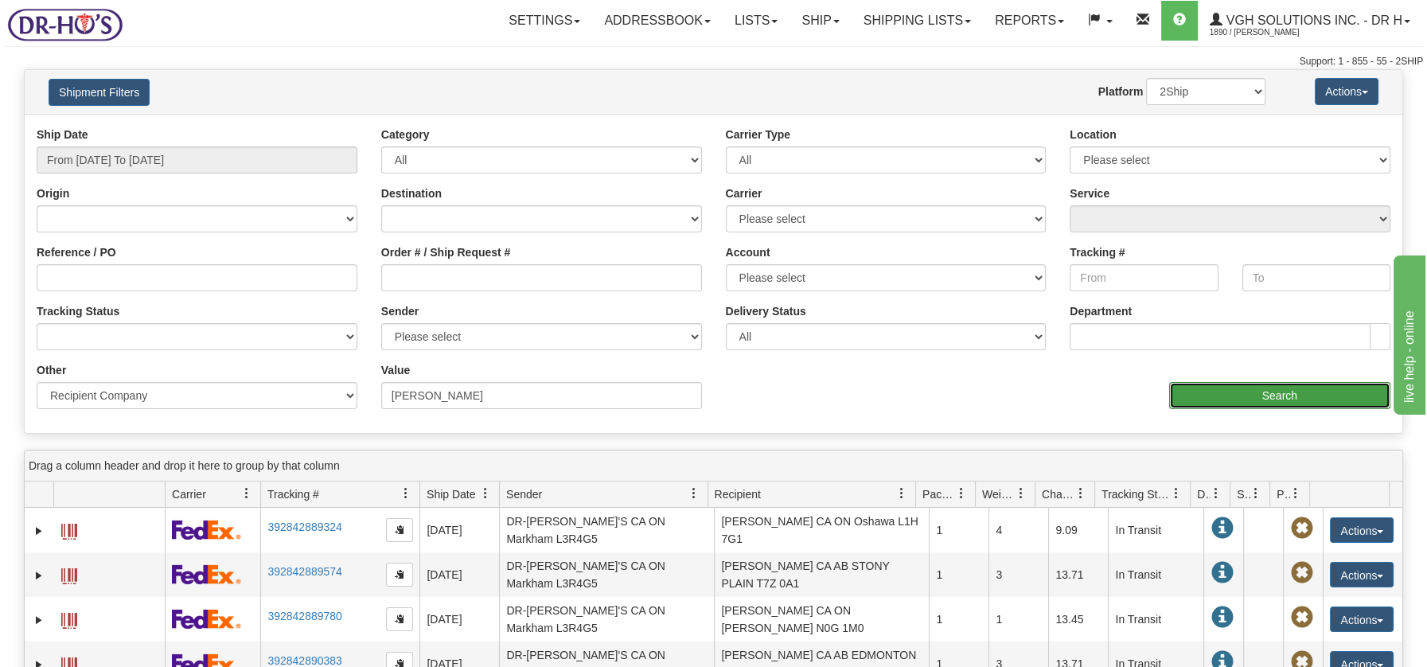
click at [1270, 397] on input "Search" at bounding box center [1279, 395] width 221 height 27
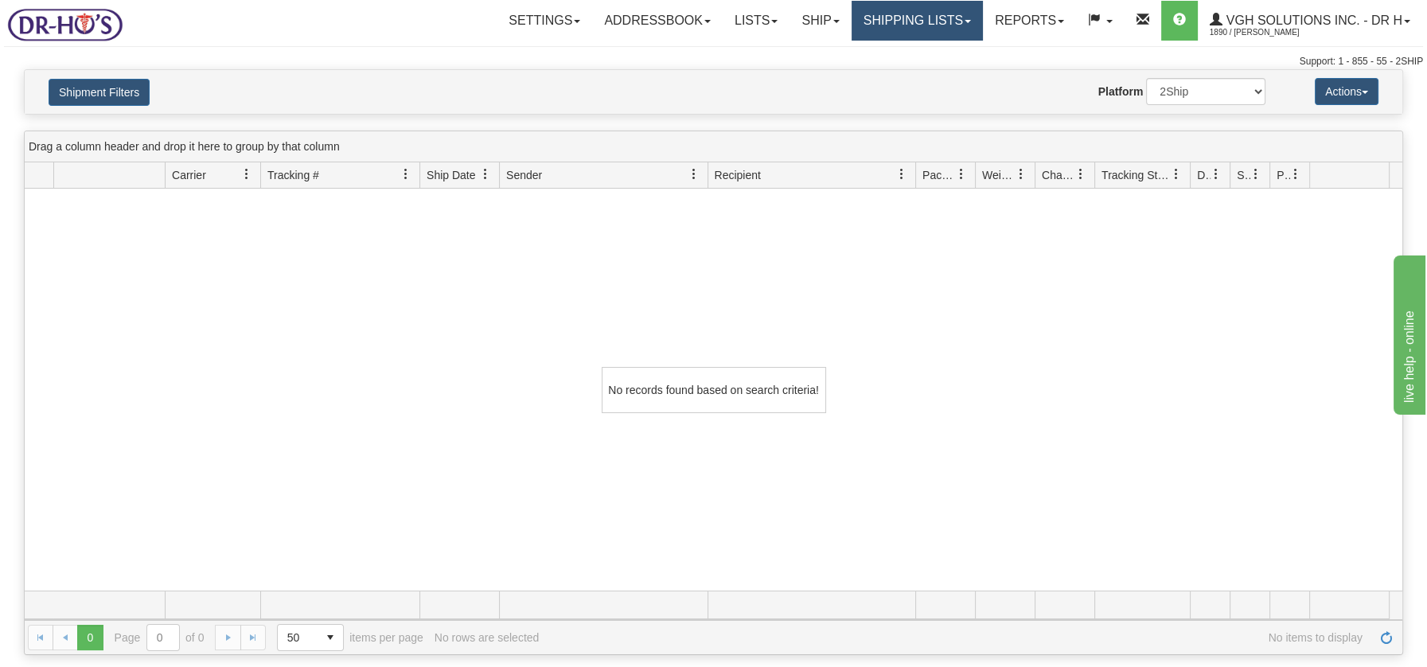
click at [889, 18] on link "Shipping lists" at bounding box center [916, 21] width 131 height 40
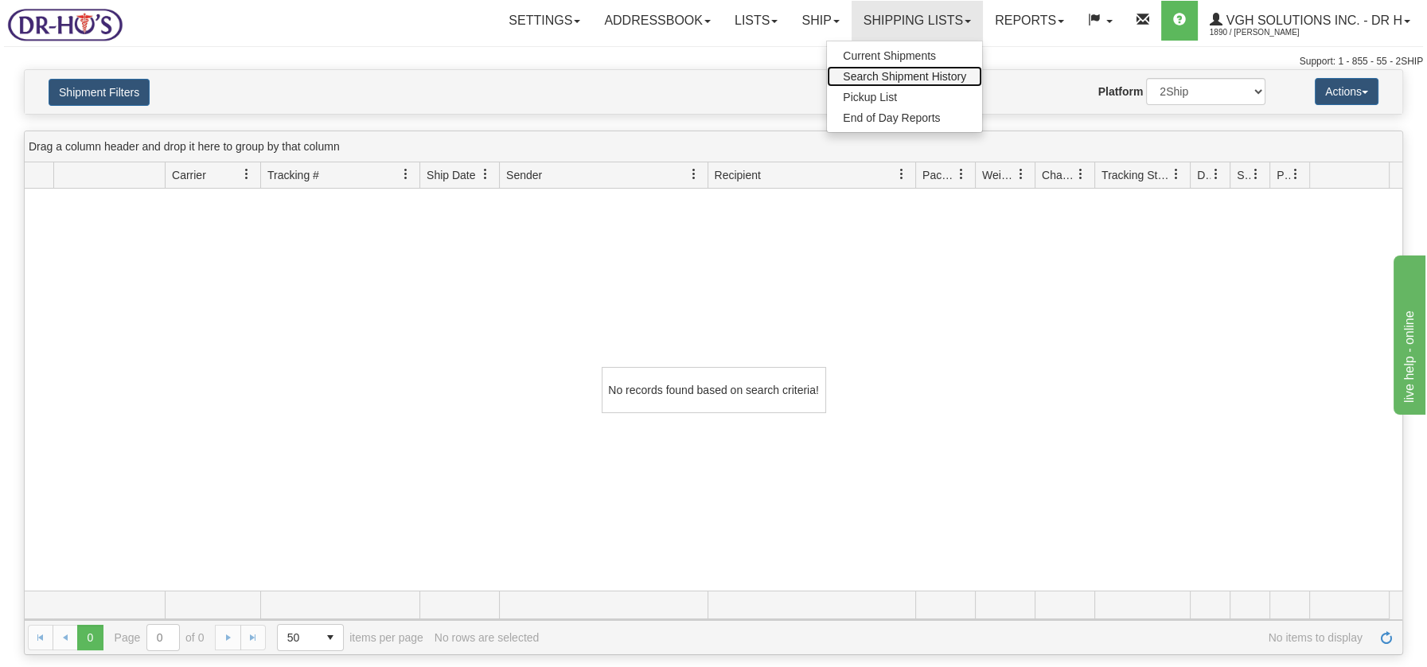
click at [864, 72] on span "Search Shipment History" at bounding box center [904, 76] width 123 height 13
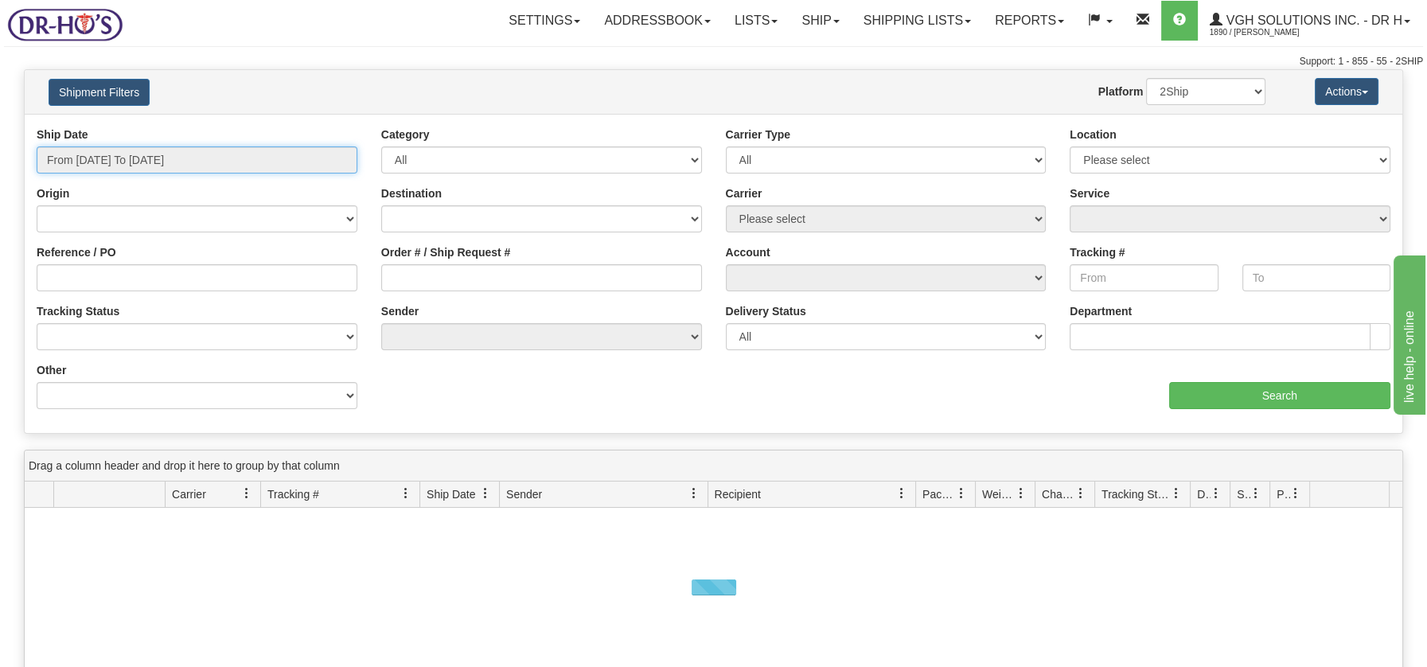
click at [107, 157] on input "From [DATE] To [DATE]" at bounding box center [197, 159] width 321 height 27
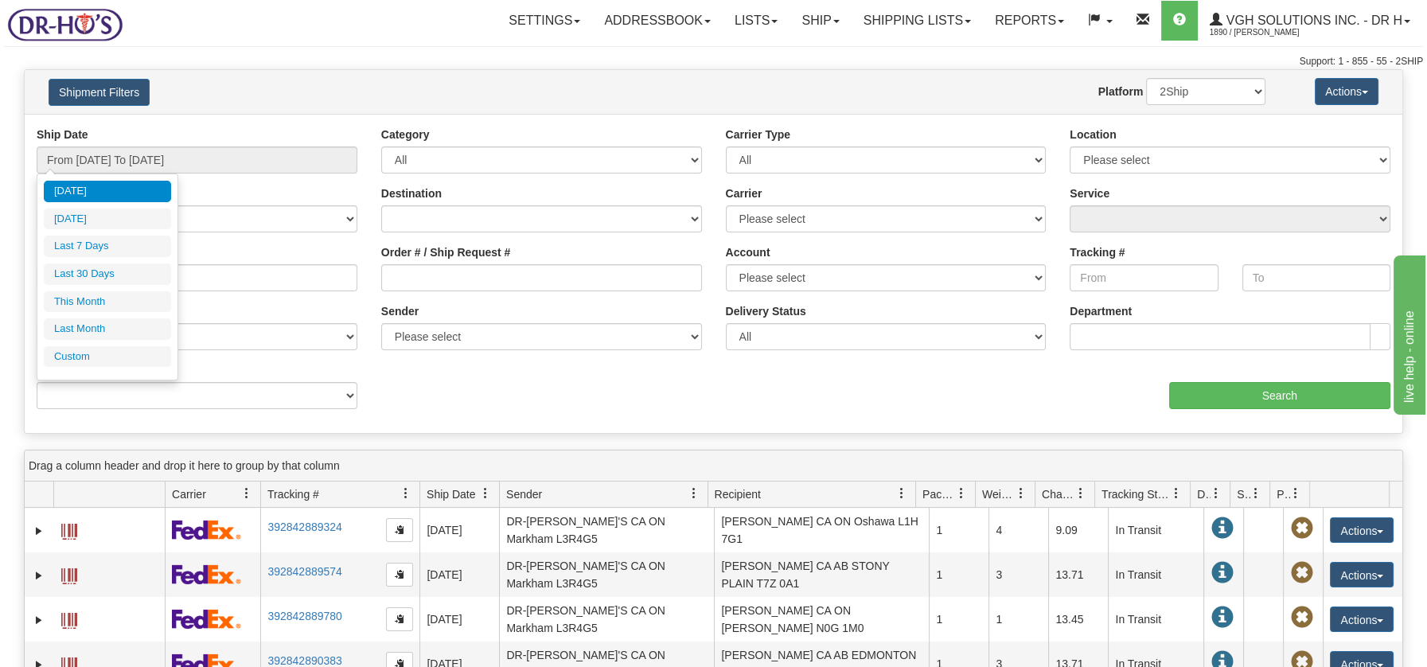
click at [103, 278] on li "Last 30 Days" at bounding box center [107, 273] width 127 height 21
type input "From [DATE] To [DATE]"
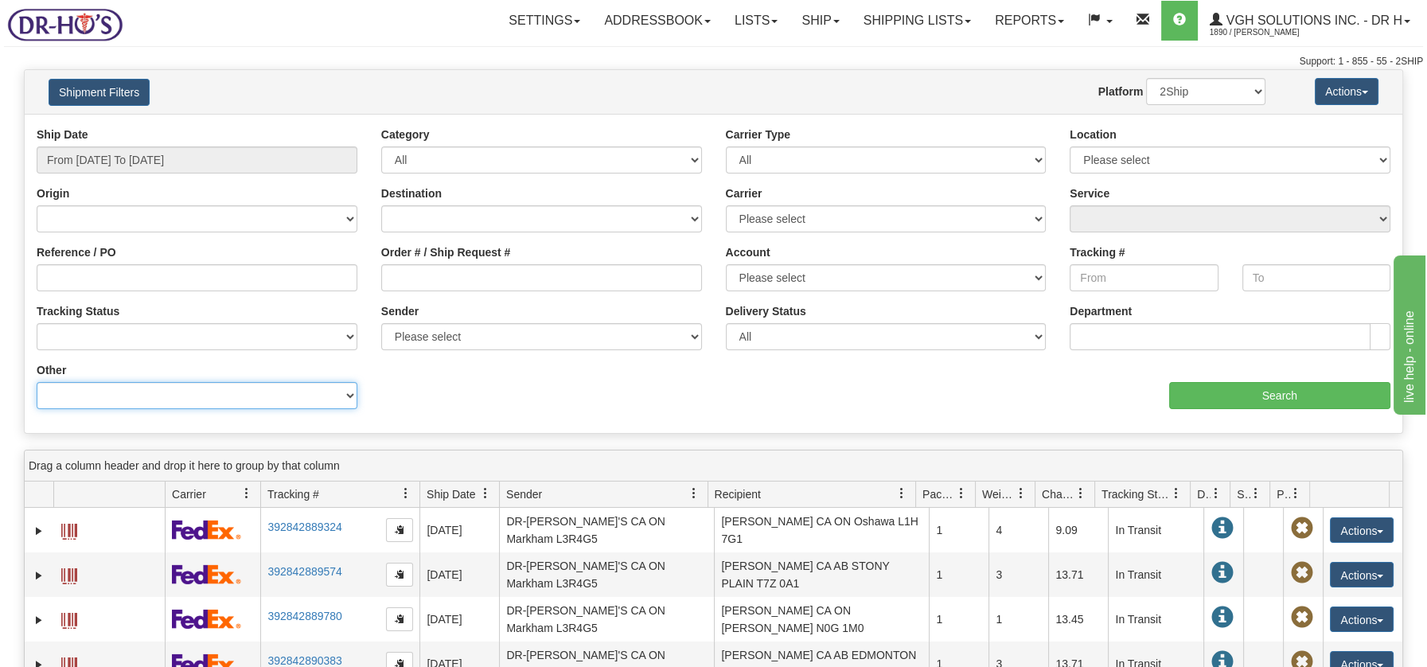
click at [81, 396] on select "Billing Account # Billing Type BOL # (LTL) Commodity Or Documents Consolidation…" at bounding box center [197, 395] width 321 height 27
select select "Recipient_Company"
click at [37, 382] on select "Billing Account # Billing Type BOL # (LTL) Commodity Or Documents Consolidation…" at bounding box center [197, 395] width 321 height 27
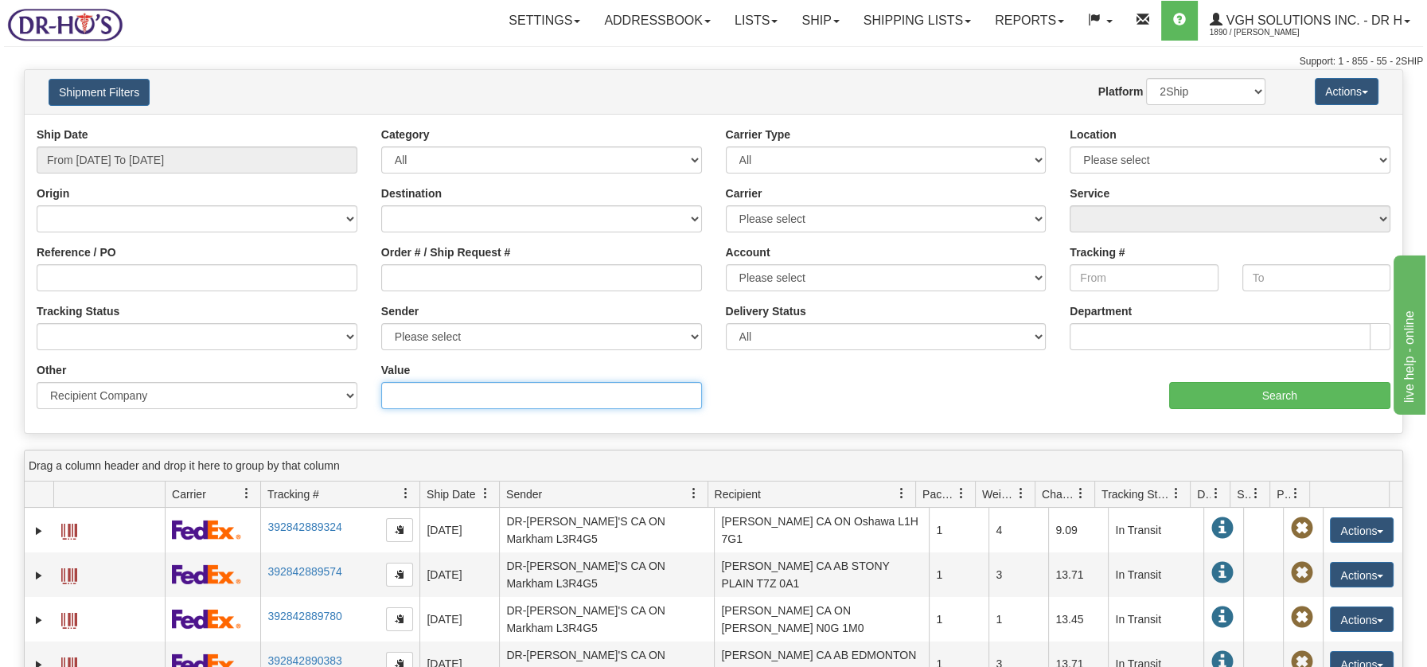
click at [393, 389] on input "Value" at bounding box center [541, 395] width 321 height 27
type input "Blaine Barker"
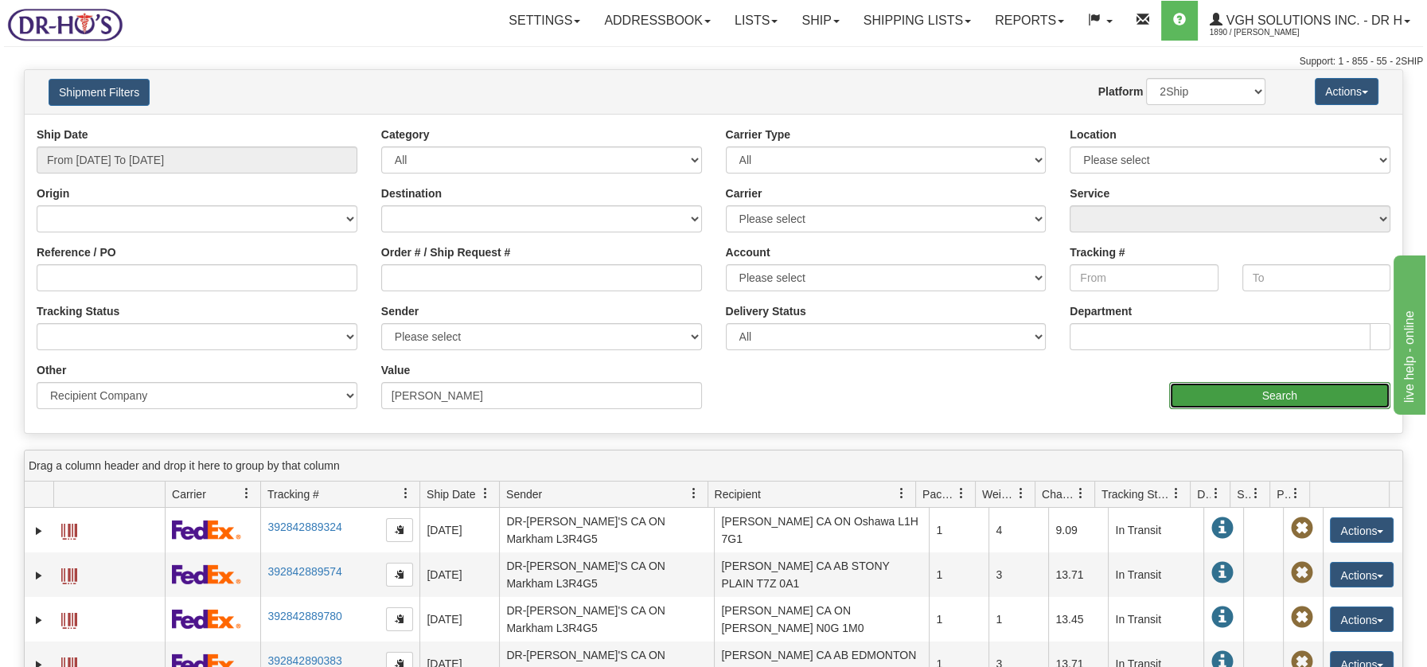
click at [1238, 391] on input "Search" at bounding box center [1279, 395] width 221 height 27
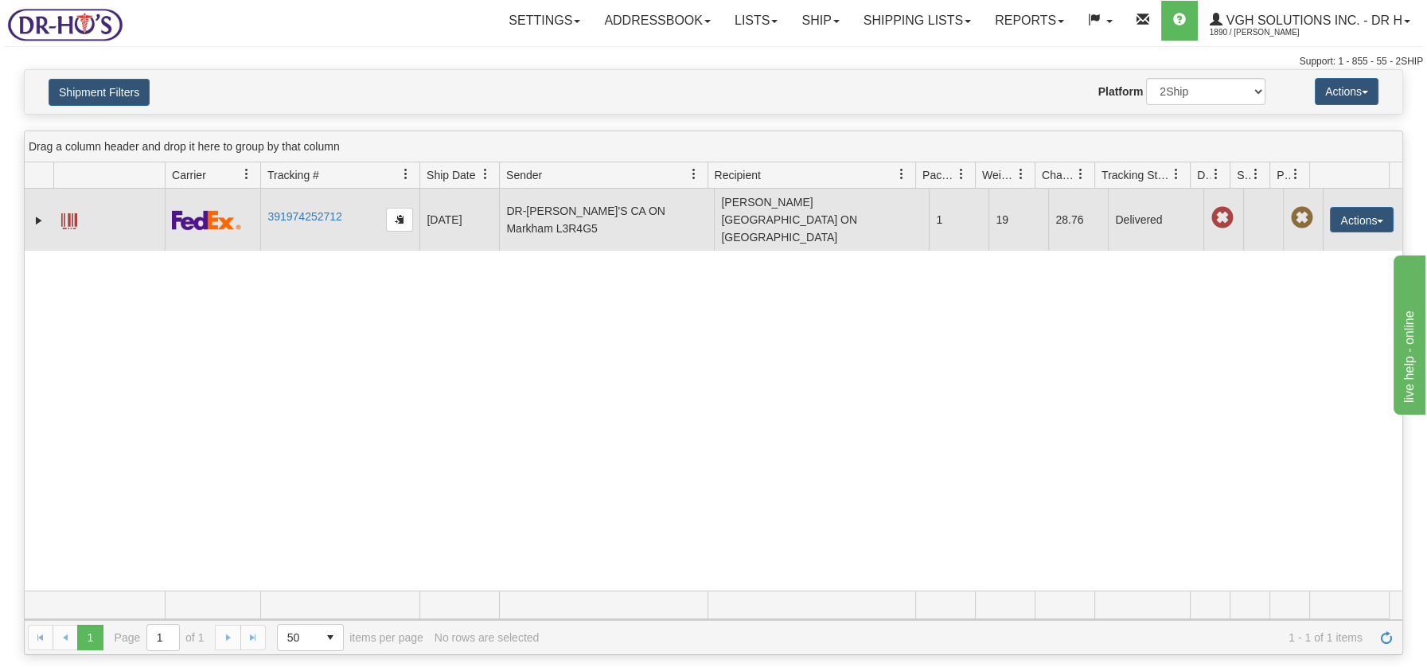
click at [68, 213] on span at bounding box center [69, 221] width 16 height 16
